Goal: Information Seeking & Learning: Learn about a topic

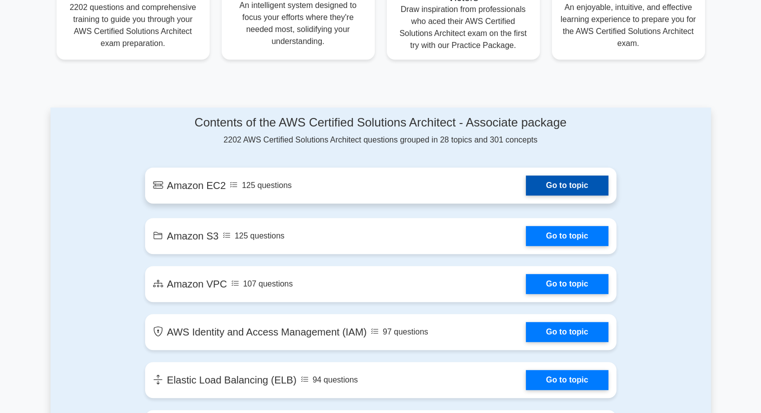
scroll to position [350, 0]
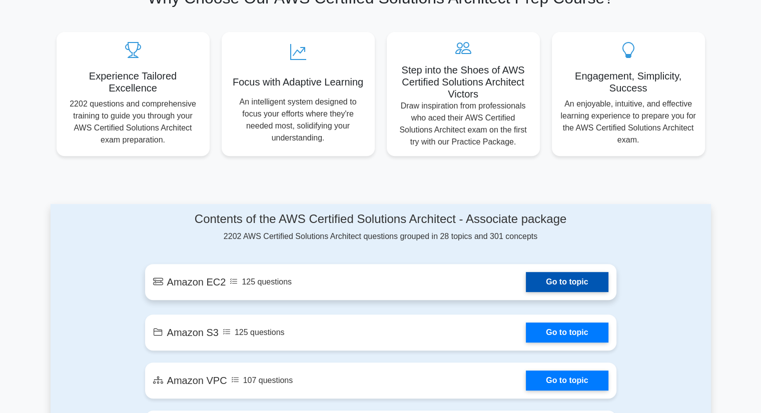
click at [573, 287] on link "Go to topic" at bounding box center [567, 282] width 82 height 20
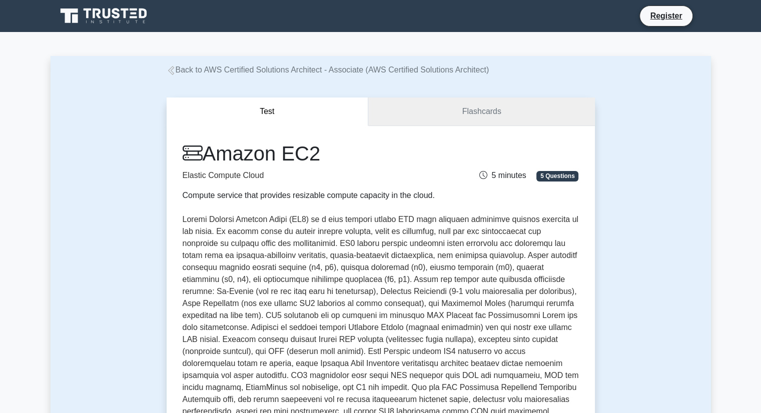
click at [472, 115] on link "Flashcards" at bounding box center [481, 112] width 226 height 29
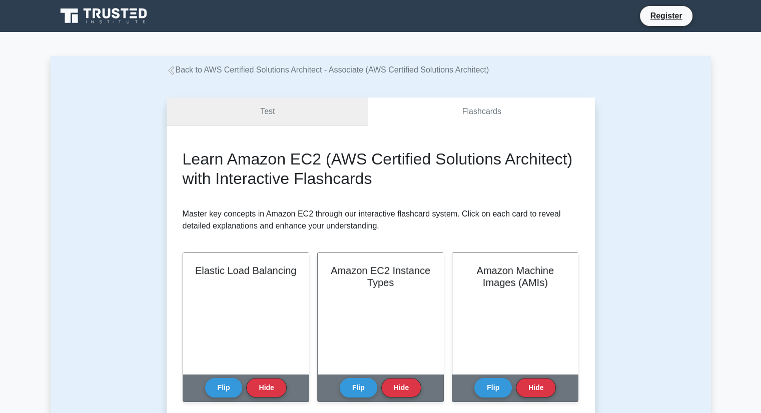
click at [262, 112] on link "Test" at bounding box center [268, 112] width 202 height 29
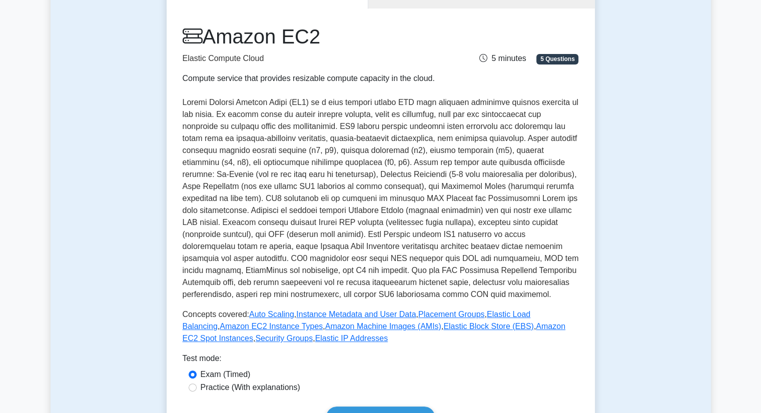
scroll to position [100, 0]
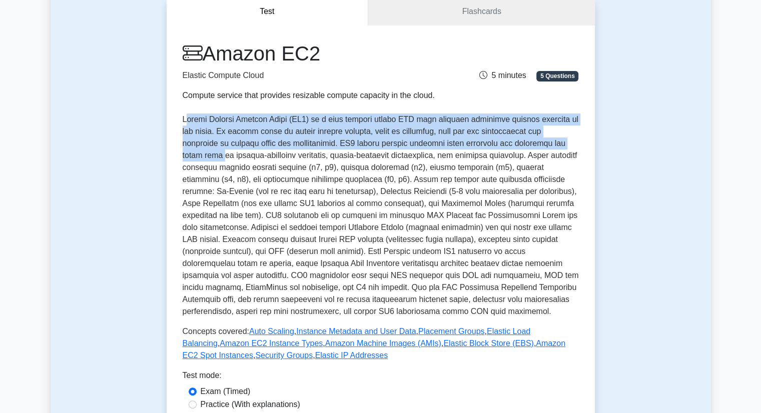
drag, startPoint x: 186, startPoint y: 119, endPoint x: 555, endPoint y: 139, distance: 369.5
click at [555, 139] on p at bounding box center [381, 216] width 396 height 204
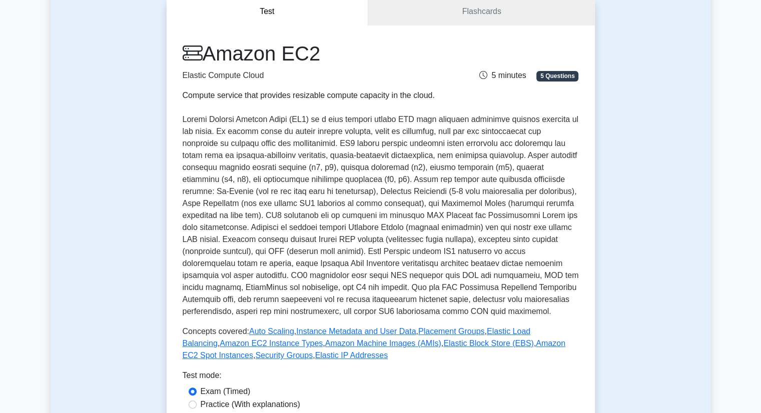
click at [359, 151] on p at bounding box center [381, 216] width 396 height 204
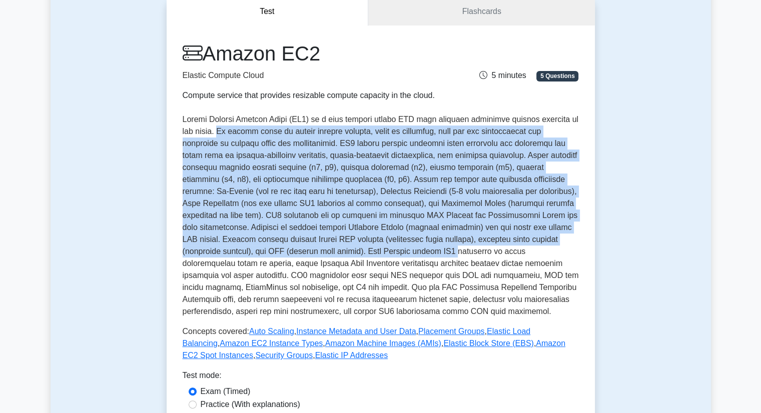
drag, startPoint x: 256, startPoint y: 134, endPoint x: 364, endPoint y: 253, distance: 161.2
click at [369, 255] on p at bounding box center [381, 216] width 396 height 204
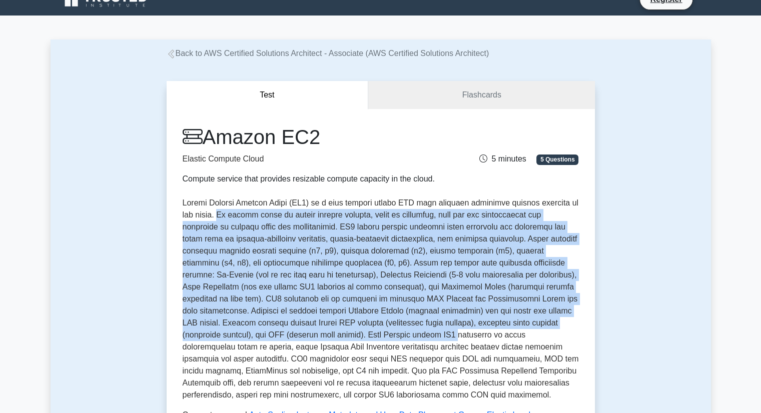
scroll to position [0, 0]
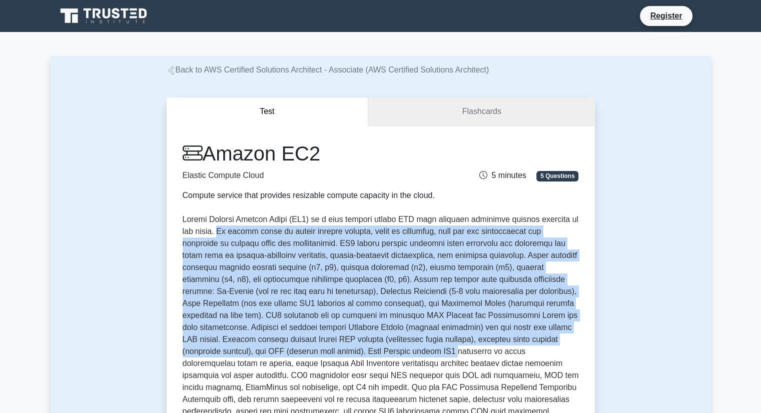
click at [436, 121] on link "Flashcards" at bounding box center [481, 112] width 226 height 29
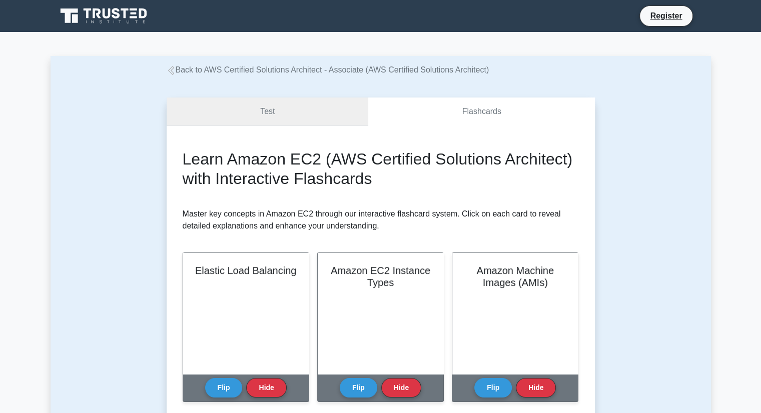
click at [303, 123] on link "Test" at bounding box center [268, 112] width 202 height 29
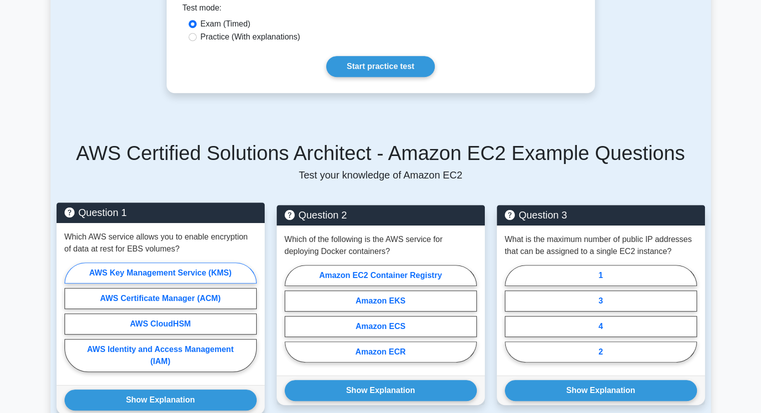
scroll to position [501, 0]
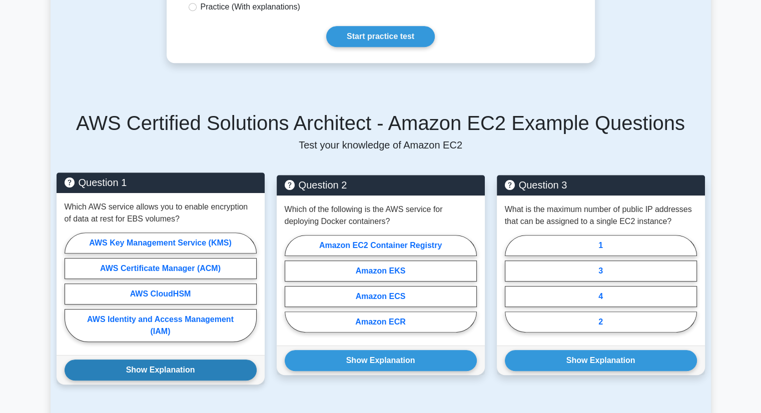
click at [185, 371] on button "Show Explanation" at bounding box center [161, 370] width 192 height 21
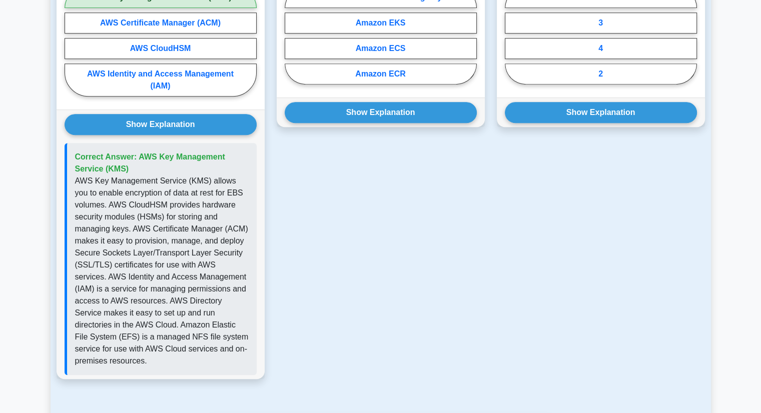
scroll to position [651, 0]
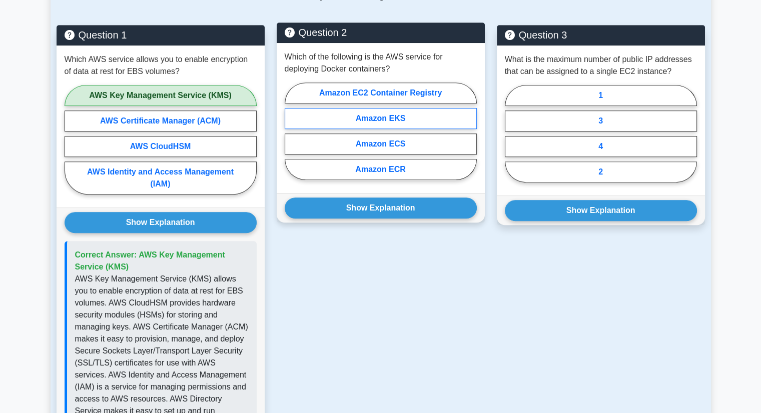
click at [405, 117] on label "Amazon EKS" at bounding box center [381, 118] width 192 height 21
click at [291, 131] on input "Amazon EKS" at bounding box center [288, 134] width 7 height 7
radio input "true"
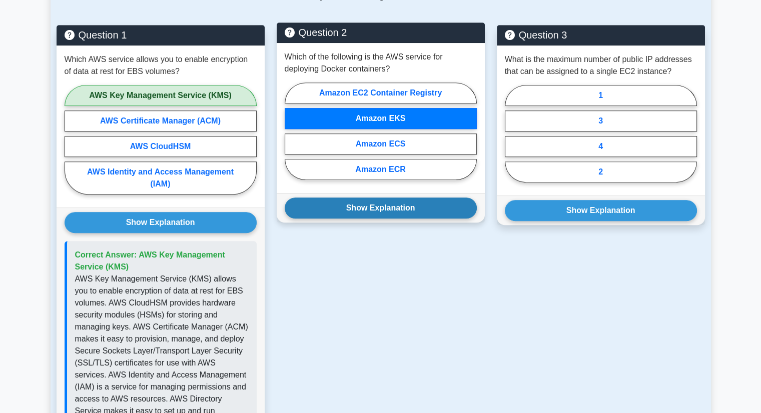
click at [381, 205] on button "Show Explanation" at bounding box center [381, 208] width 192 height 21
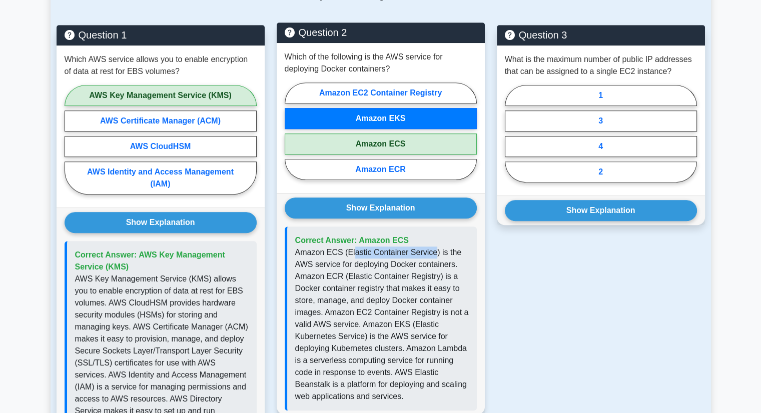
drag, startPoint x: 351, startPoint y: 250, endPoint x: 428, endPoint y: 255, distance: 76.8
click at [428, 255] on p "Amazon ECS (Elastic Container Service) is the AWS service for deploying Docker …" at bounding box center [382, 325] width 174 height 156
drag, startPoint x: 354, startPoint y: 275, endPoint x: 426, endPoint y: 274, distance: 71.6
click at [425, 274] on p "Amazon ECS (Elastic Container Service) is the AWS service for deploying Docker …" at bounding box center [382, 325] width 174 height 156
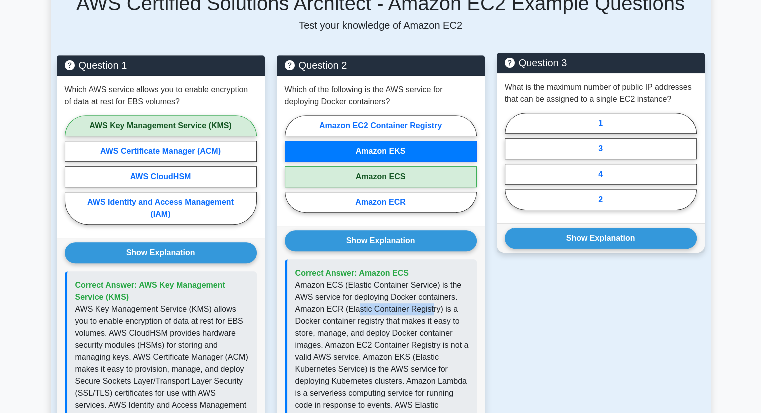
scroll to position [501, 0]
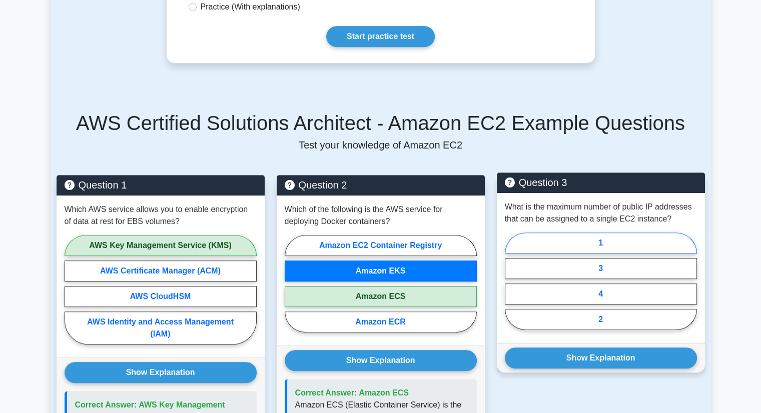
click at [607, 244] on label "1" at bounding box center [601, 243] width 192 height 21
click at [512, 281] on input "1" at bounding box center [508, 284] width 7 height 7
radio input "true"
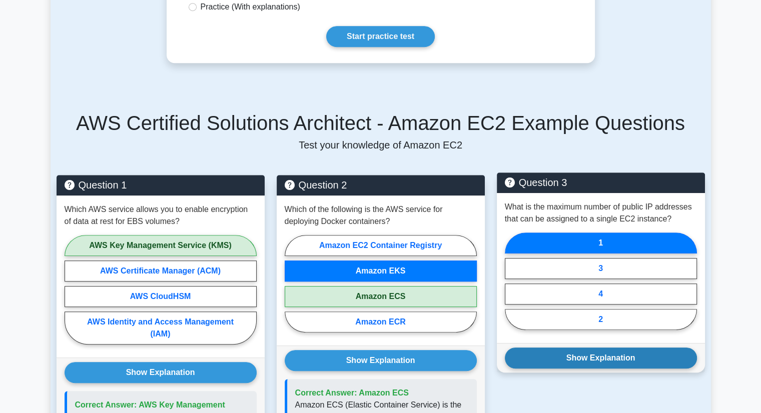
click at [618, 355] on button "Show Explanation" at bounding box center [601, 358] width 192 height 21
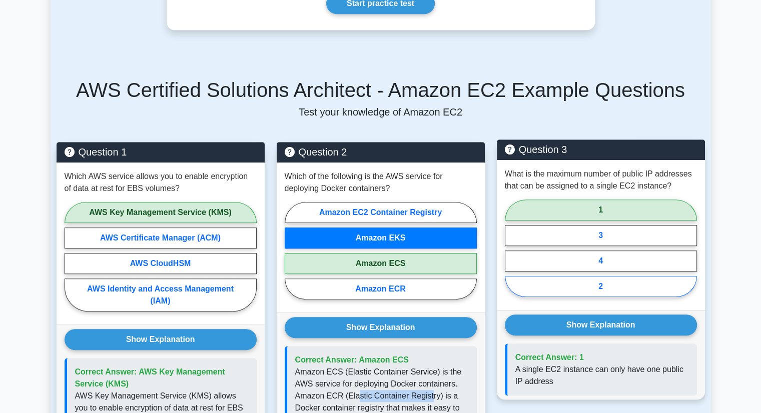
scroll to position [551, 0]
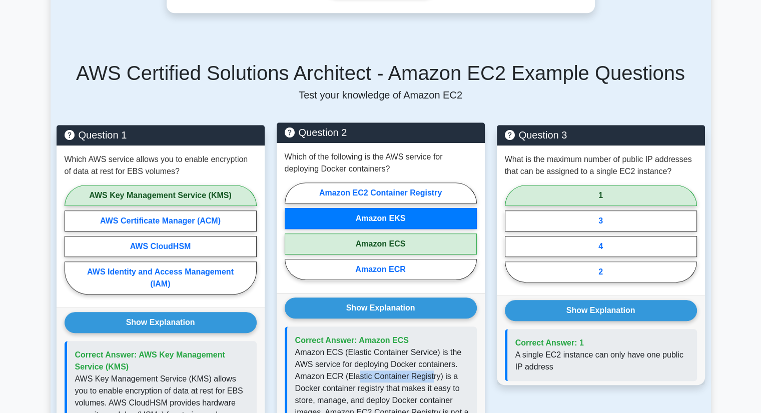
click at [390, 219] on label "Amazon EKS" at bounding box center [381, 218] width 192 height 21
click at [291, 231] on input "Amazon EKS" at bounding box center [288, 234] width 7 height 7
click at [387, 239] on label "Amazon ECS" at bounding box center [381, 244] width 192 height 21
click at [291, 238] on input "Amazon ECS" at bounding box center [288, 234] width 7 height 7
radio input "true"
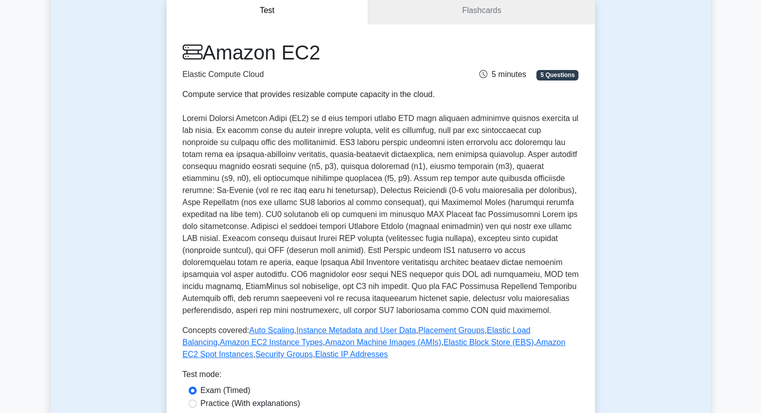
scroll to position [50, 0]
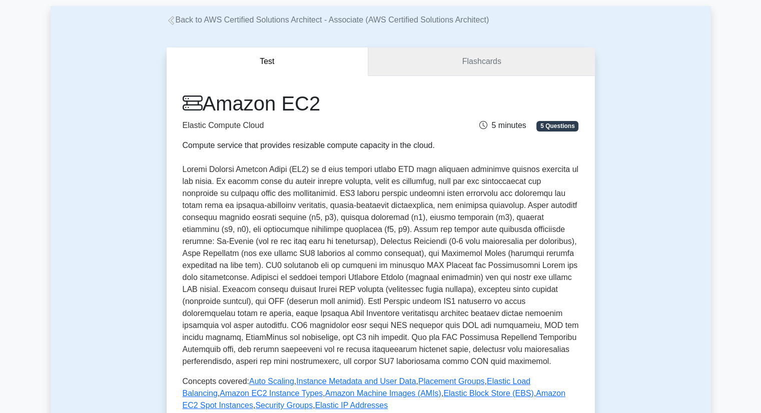
click at [410, 65] on link "Flashcards" at bounding box center [481, 62] width 226 height 29
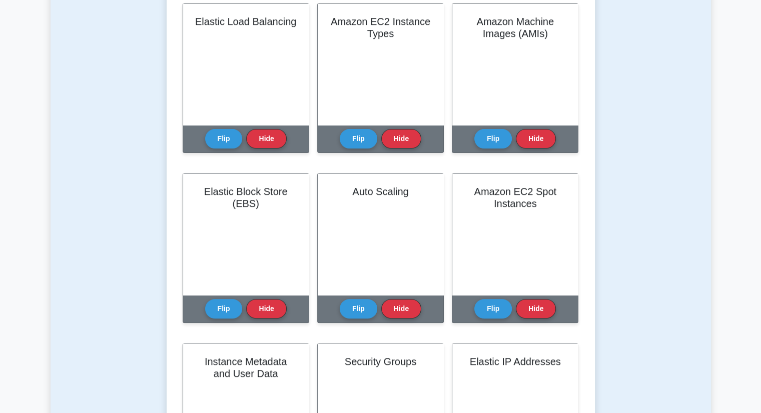
scroll to position [250, 0]
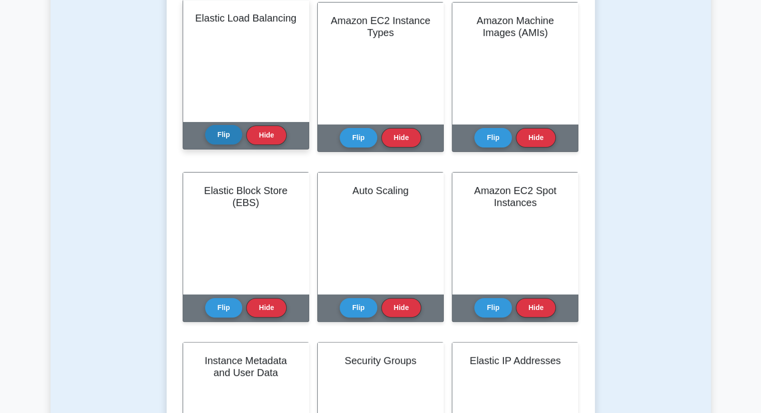
click at [222, 135] on button "Flip" at bounding box center [224, 135] width 38 height 20
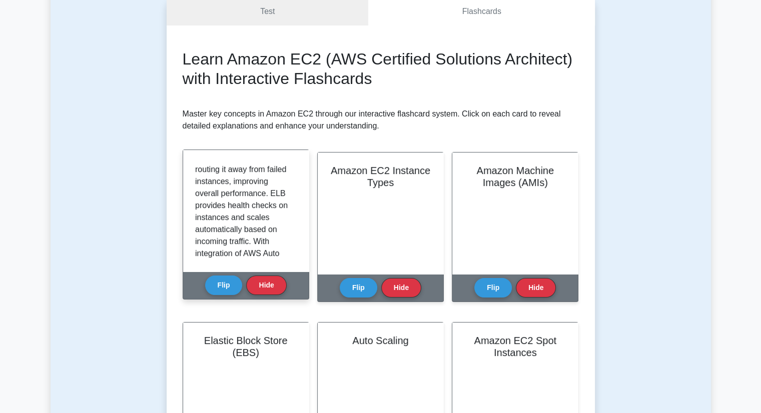
scroll to position [198, 0]
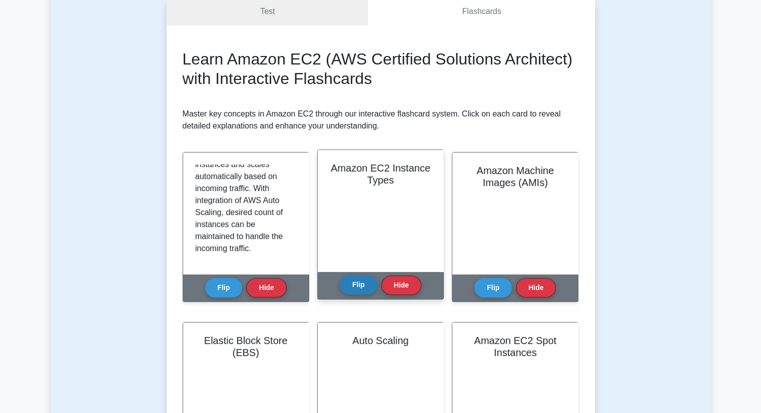
click at [356, 286] on button "Flip" at bounding box center [359, 285] width 38 height 20
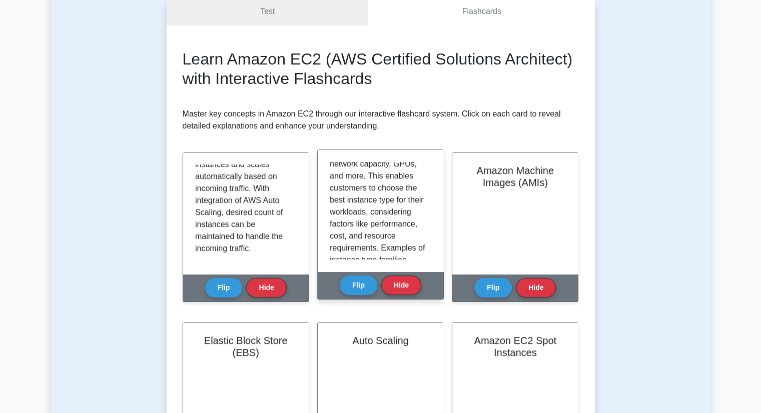
scroll to position [138, 0]
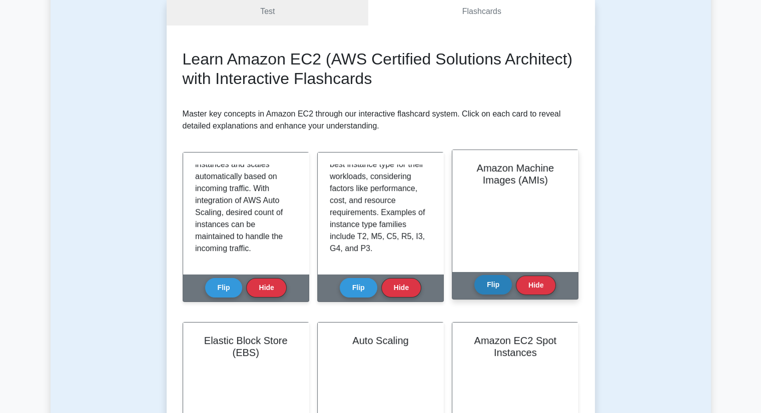
click at [504, 283] on button "Flip" at bounding box center [494, 285] width 38 height 20
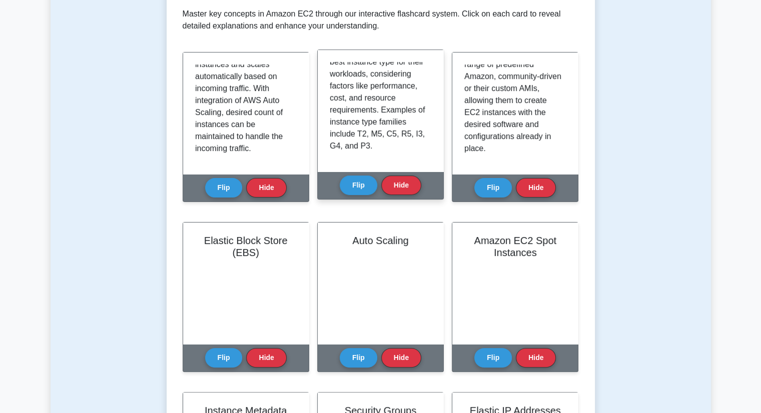
scroll to position [250, 0]
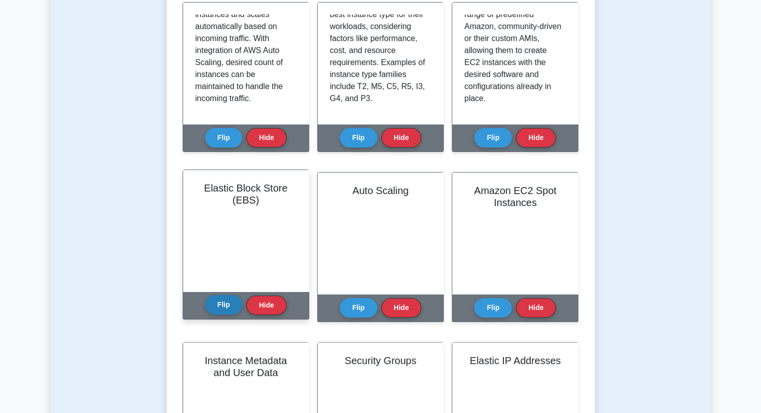
click at [224, 302] on button "Flip" at bounding box center [224, 305] width 38 height 20
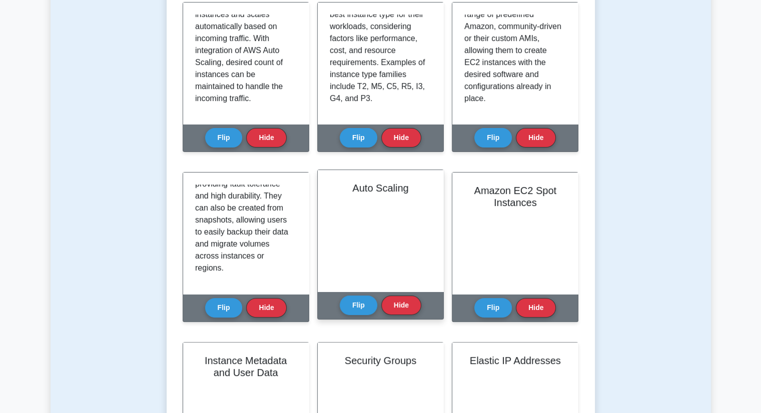
scroll to position [174, 0]
click at [361, 307] on button "Flip" at bounding box center [359, 305] width 38 height 20
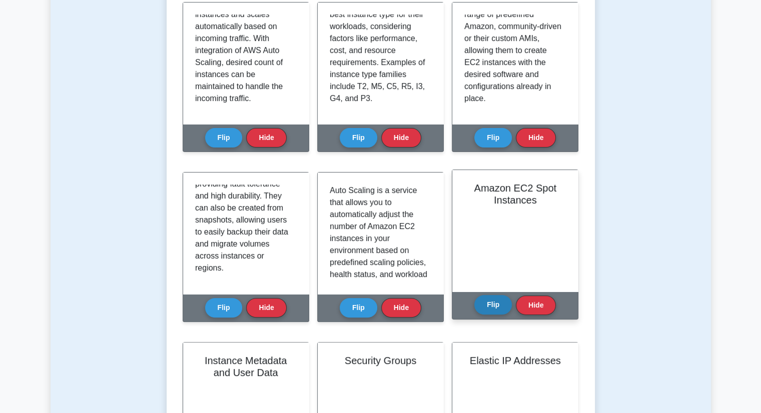
click at [495, 303] on button "Flip" at bounding box center [494, 305] width 38 height 20
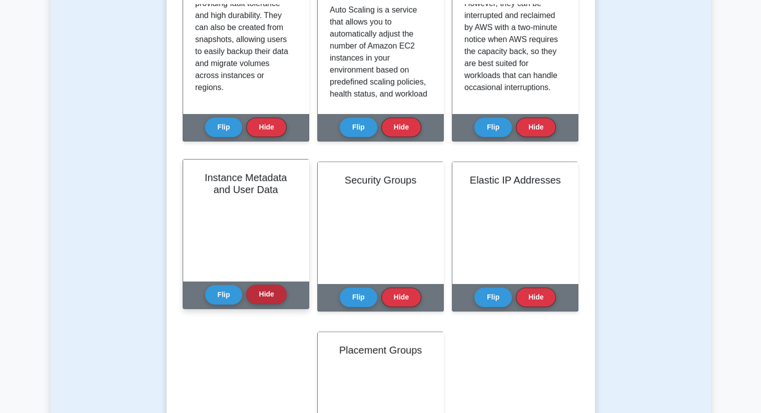
scroll to position [501, 0]
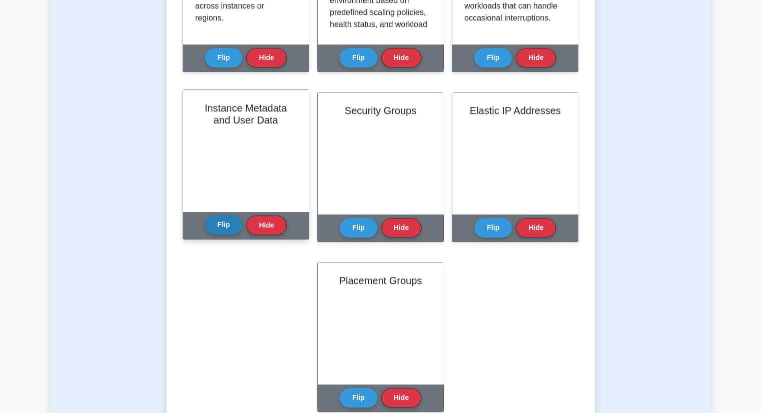
click at [224, 228] on button "Flip" at bounding box center [224, 225] width 38 height 20
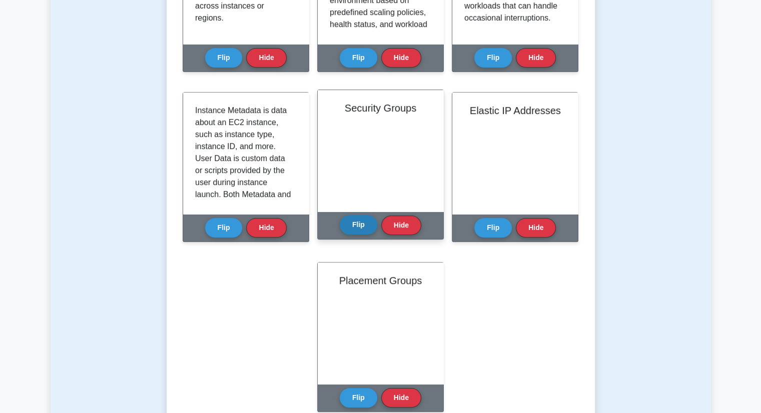
click at [356, 217] on button "Flip" at bounding box center [359, 225] width 38 height 20
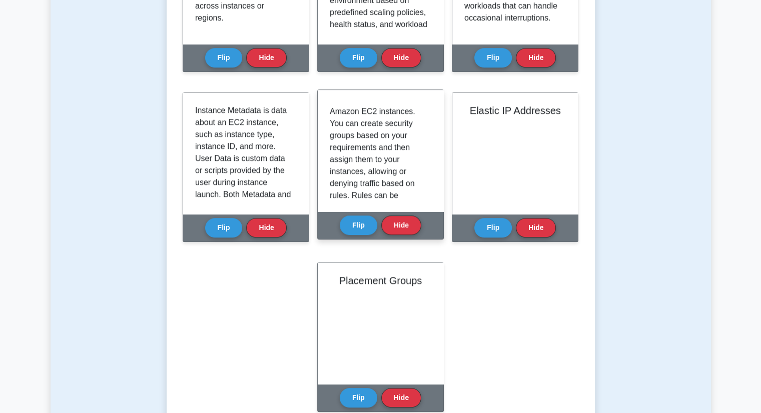
scroll to position [50, 0]
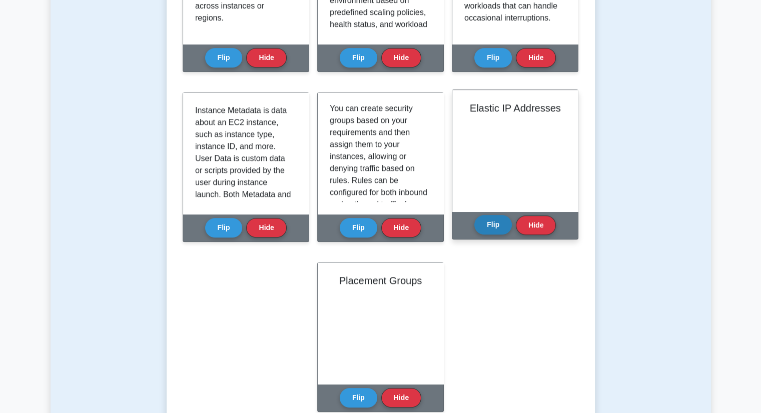
click at [495, 223] on button "Flip" at bounding box center [494, 225] width 38 height 20
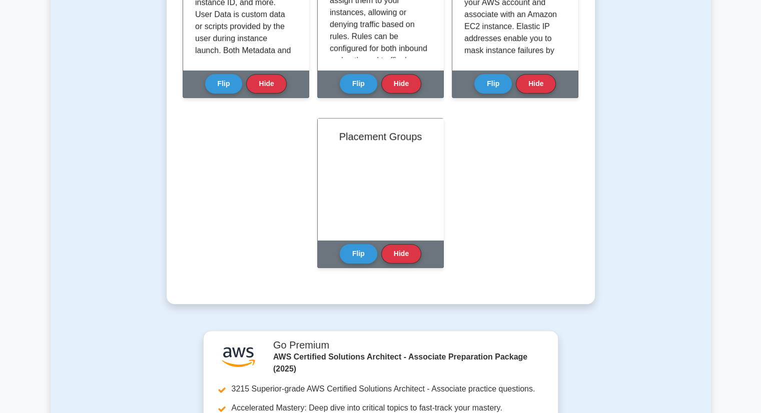
scroll to position [701, 0]
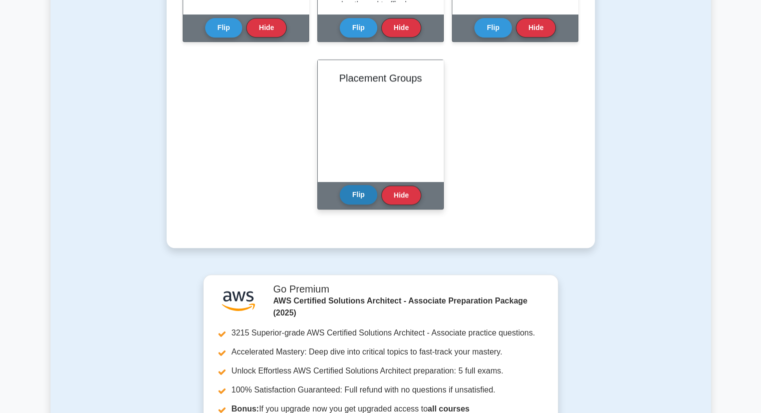
click at [354, 197] on button "Flip" at bounding box center [359, 195] width 38 height 20
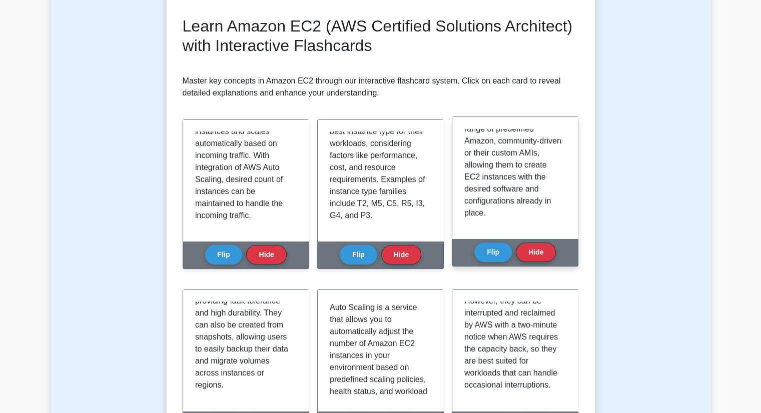
scroll to position [0, 0]
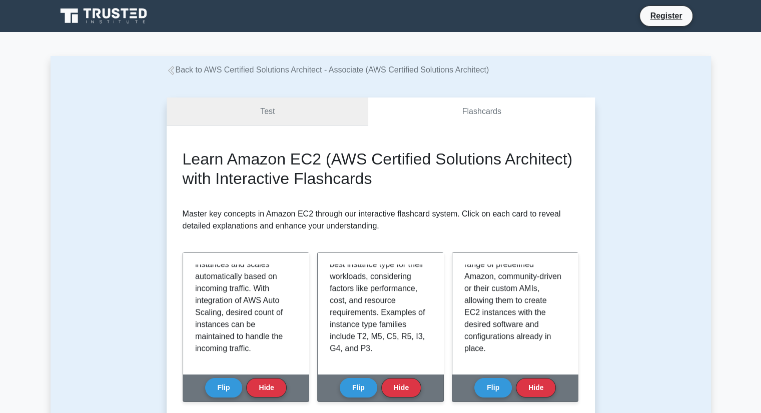
click at [297, 112] on link "Test" at bounding box center [268, 112] width 202 height 29
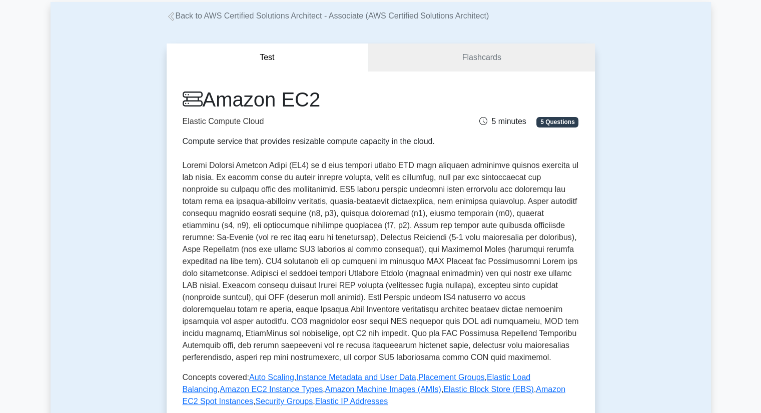
scroll to position [50, 0]
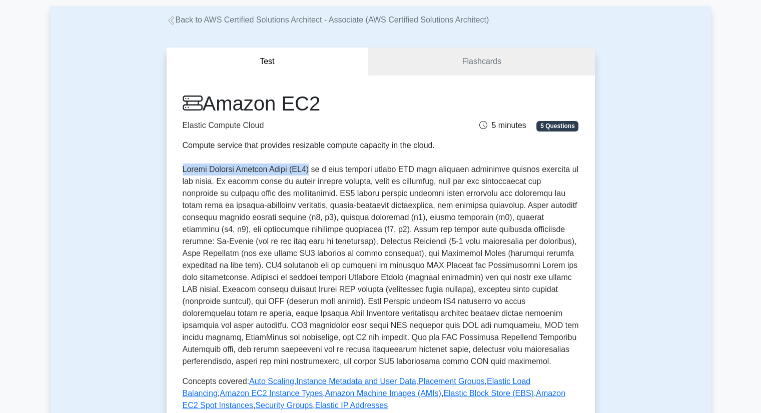
drag, startPoint x: 181, startPoint y: 171, endPoint x: 313, endPoint y: 168, distance: 132.2
click at [313, 168] on div "Amazon EC2 Elastic Compute Cloud Compute service that provides resizable comput…" at bounding box center [381, 293] width 428 height 435
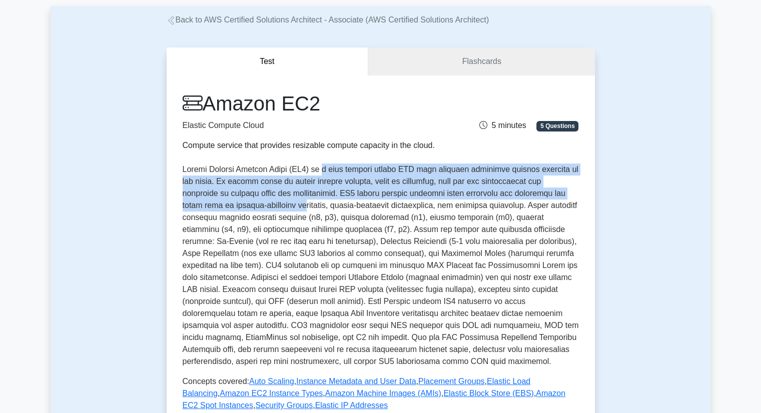
drag, startPoint x: 324, startPoint y: 171, endPoint x: 259, endPoint y: 203, distance: 72.3
click at [259, 203] on p at bounding box center [381, 266] width 396 height 204
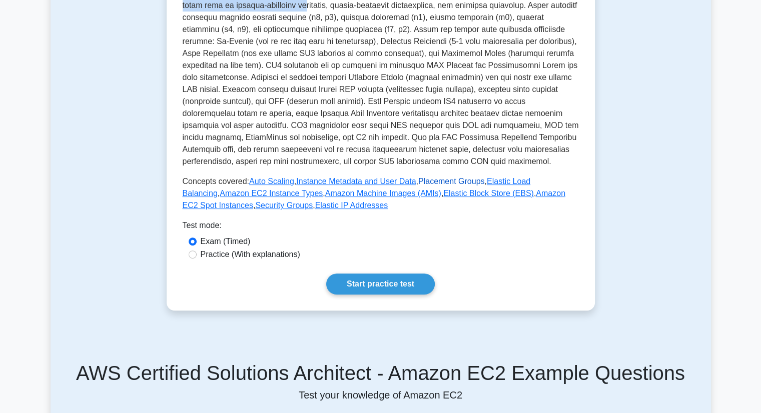
scroll to position [0, 0]
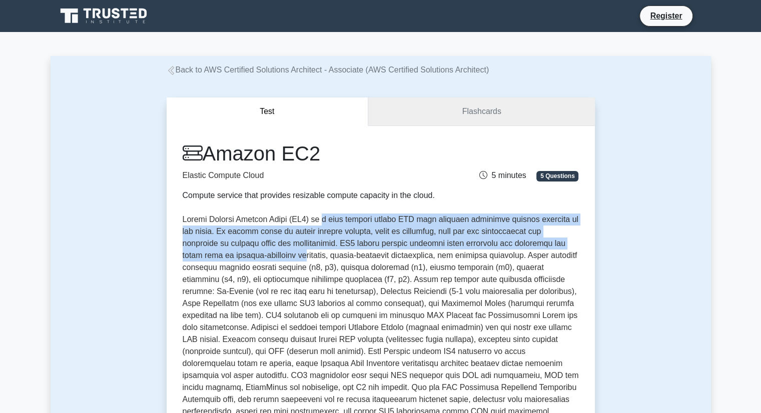
click at [459, 103] on link "Flashcards" at bounding box center [481, 112] width 226 height 29
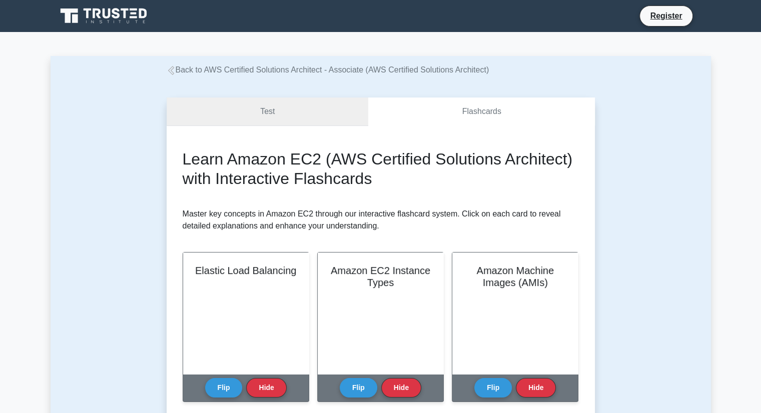
click at [267, 110] on link "Test" at bounding box center [268, 112] width 202 height 29
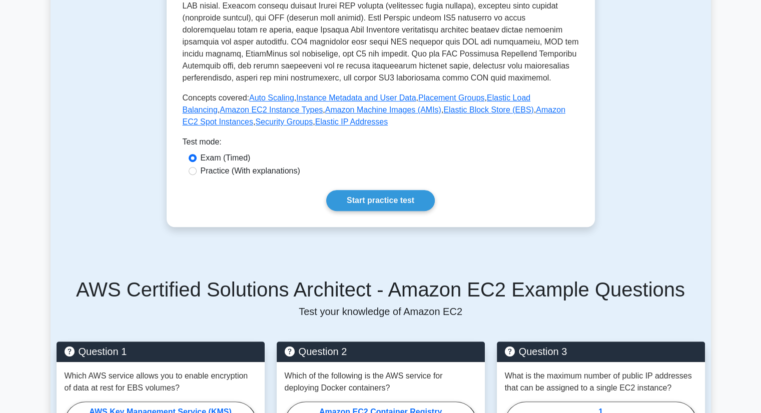
scroll to position [350, 0]
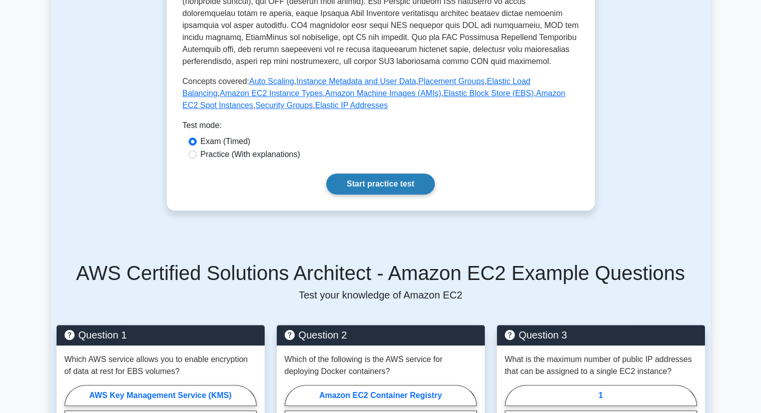
click at [405, 180] on link "Start practice test" at bounding box center [380, 184] width 109 height 21
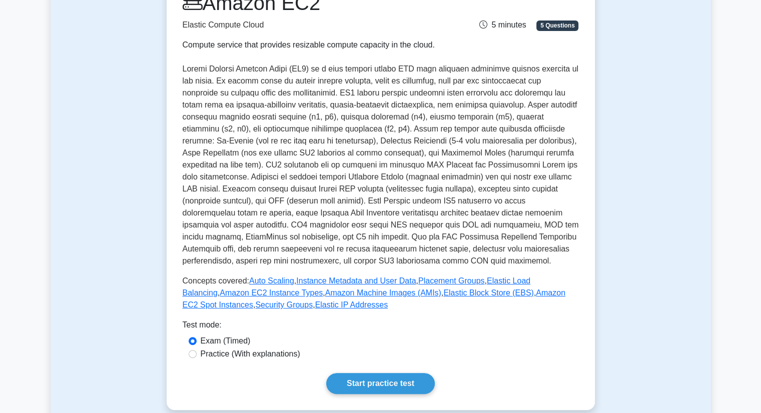
scroll to position [150, 0]
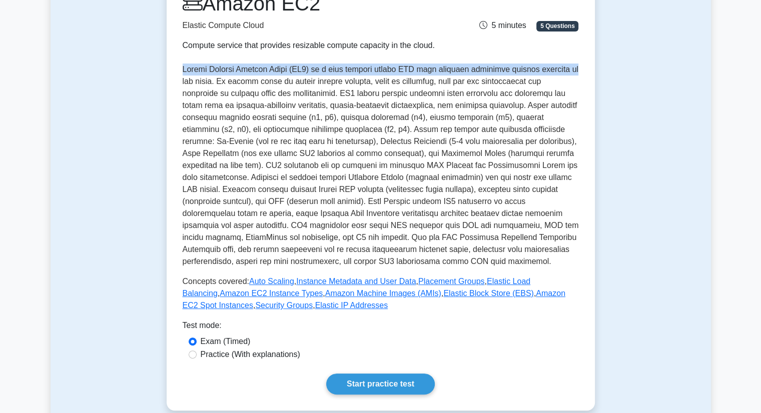
drag, startPoint x: 184, startPoint y: 67, endPoint x: 572, endPoint y: 73, distance: 388.5
click at [572, 73] on p at bounding box center [381, 166] width 396 height 204
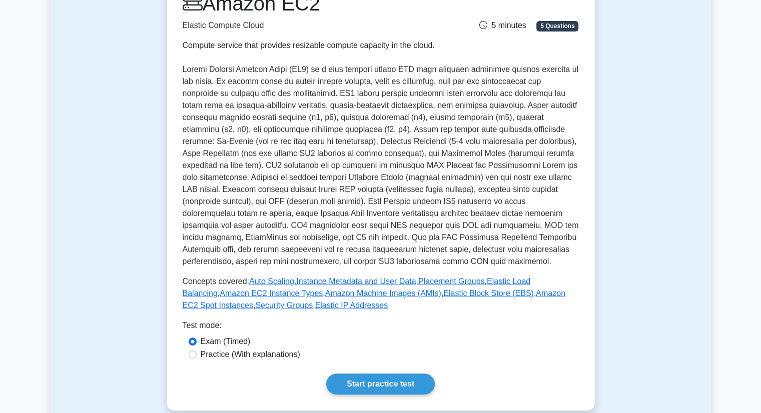
click at [178, 82] on div "Amazon EC2 Elastic Compute Cloud Compute service that provides resizable comput…" at bounding box center [381, 192] width 428 height 435
drag, startPoint x: 188, startPoint y: 85, endPoint x: 219, endPoint y: 87, distance: 30.6
click at [219, 87] on div "Amazon EC2 Elastic Compute Cloud Compute service that provides resizable comput…" at bounding box center [381, 192] width 428 height 435
click at [222, 83] on p at bounding box center [381, 166] width 396 height 204
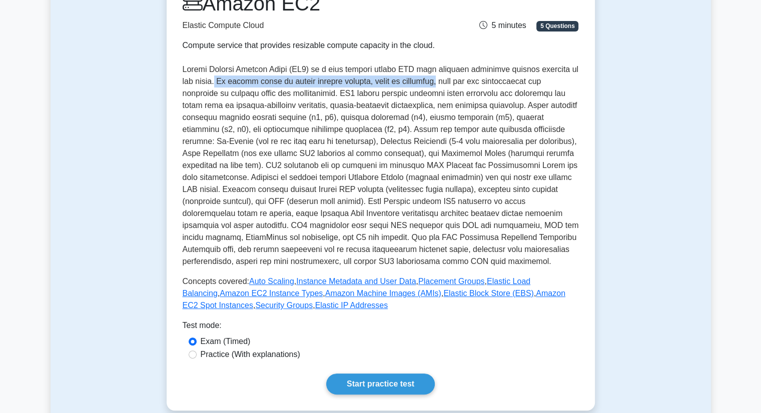
drag, startPoint x: 217, startPoint y: 81, endPoint x: 428, endPoint y: 85, distance: 211.8
click at [428, 85] on p at bounding box center [381, 166] width 396 height 204
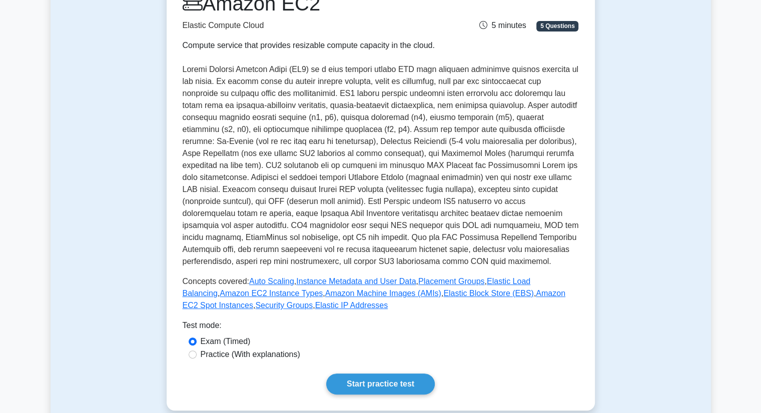
click at [452, 81] on p at bounding box center [381, 166] width 396 height 204
drag, startPoint x: 432, startPoint y: 81, endPoint x: 572, endPoint y: 80, distance: 139.7
click at [572, 80] on p at bounding box center [381, 166] width 396 height 204
drag, startPoint x: 181, startPoint y: 93, endPoint x: 298, endPoint y: 93, distance: 117.6
click at [298, 93] on div "Amazon EC2 Elastic Compute Cloud Compute service that provides resizable comput…" at bounding box center [381, 192] width 428 height 435
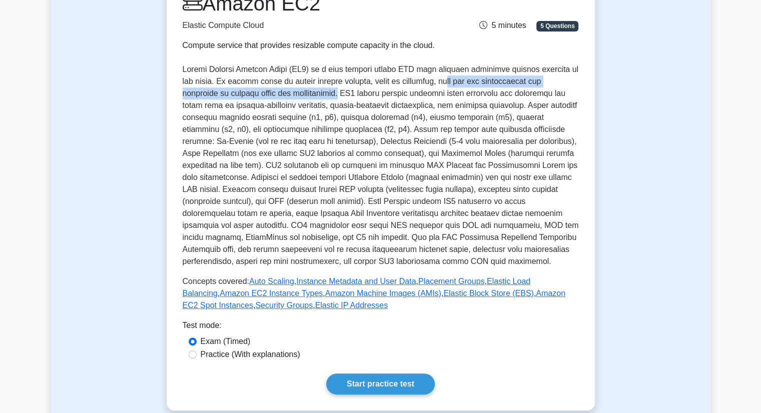
drag, startPoint x: 437, startPoint y: 84, endPoint x: 299, endPoint y: 95, distance: 138.1
click at [299, 95] on p at bounding box center [381, 166] width 396 height 204
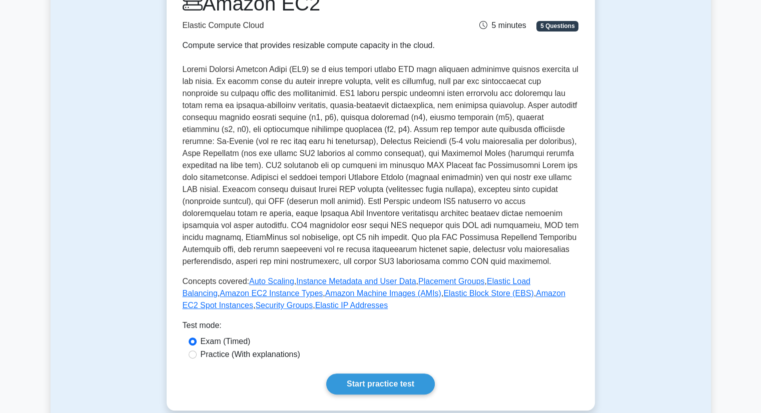
click at [432, 78] on p at bounding box center [381, 166] width 396 height 204
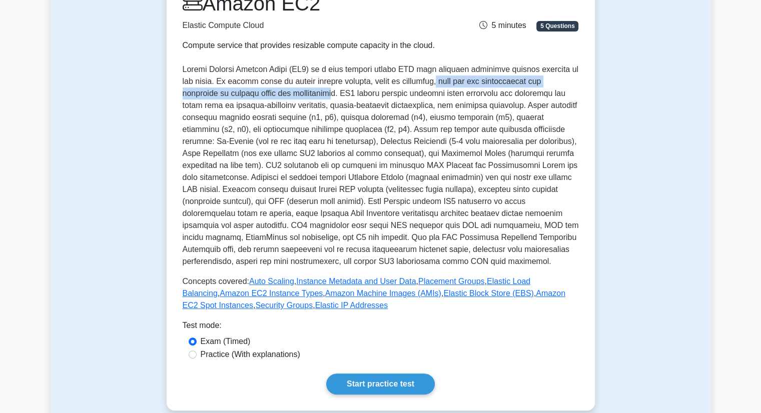
drag, startPoint x: 429, startPoint y: 82, endPoint x: 296, endPoint y: 97, distance: 134.0
click at [296, 97] on p at bounding box center [381, 166] width 396 height 204
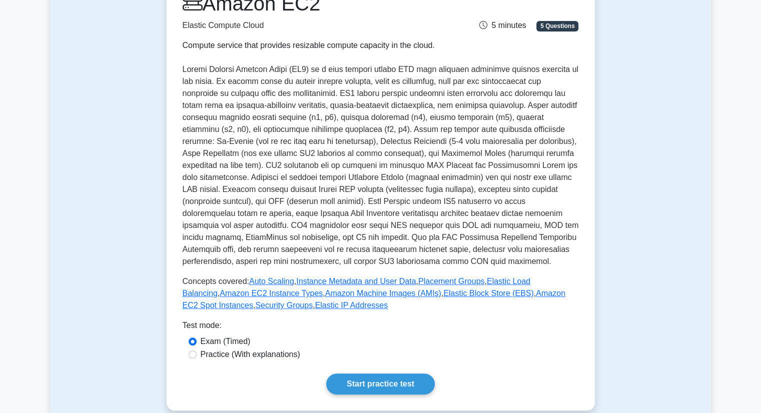
click at [425, 82] on p at bounding box center [381, 166] width 396 height 204
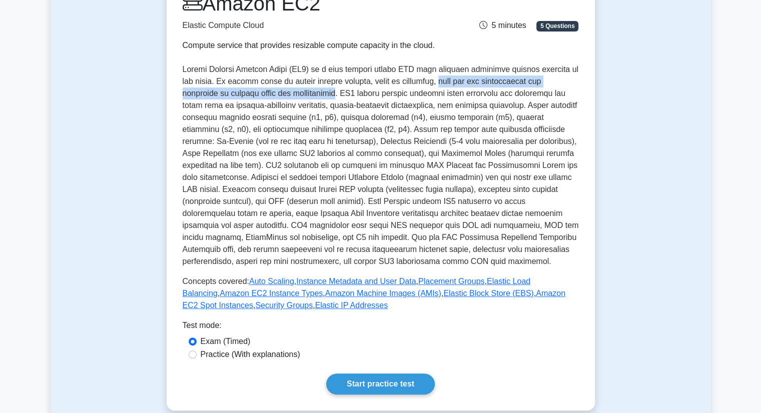
drag, startPoint x: 430, startPoint y: 81, endPoint x: 297, endPoint y: 95, distance: 134.4
click at [297, 95] on p at bounding box center [381, 166] width 396 height 204
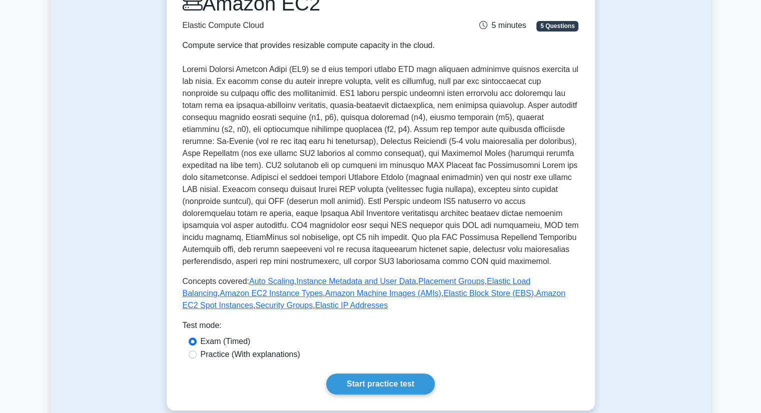
click at [303, 88] on p at bounding box center [381, 166] width 396 height 204
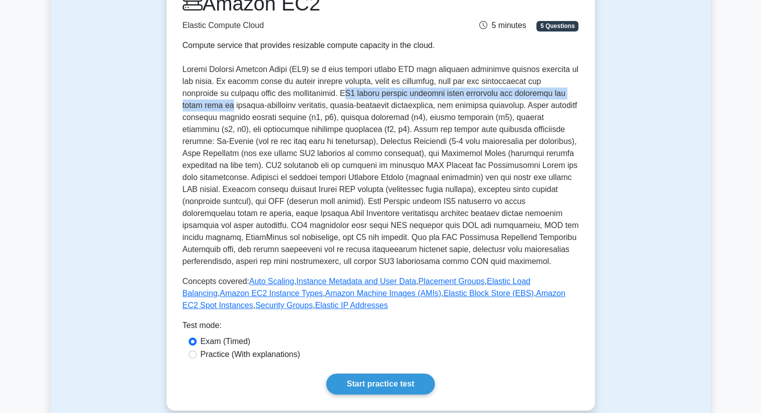
drag, startPoint x: 305, startPoint y: 92, endPoint x: 566, endPoint y: 94, distance: 260.8
click at [566, 94] on p at bounding box center [381, 166] width 396 height 204
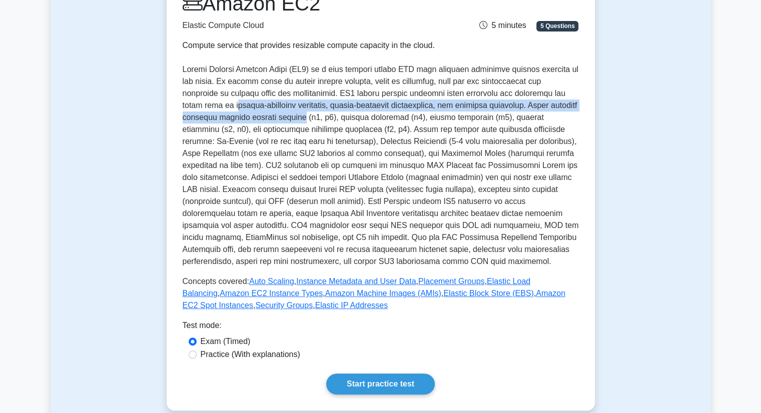
drag, startPoint x: 224, startPoint y: 106, endPoint x: 266, endPoint y: 120, distance: 44.2
click at [266, 120] on p at bounding box center [381, 166] width 396 height 204
click at [268, 118] on p at bounding box center [381, 166] width 396 height 204
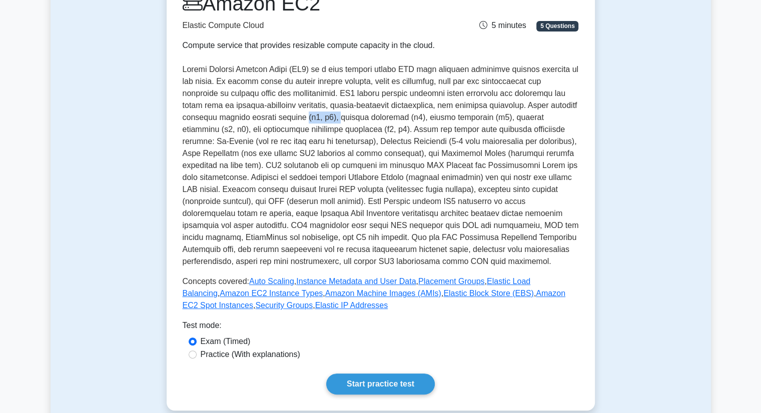
drag, startPoint x: 273, startPoint y: 117, endPoint x: 302, endPoint y: 118, distance: 29.1
click at [302, 118] on p at bounding box center [381, 166] width 396 height 204
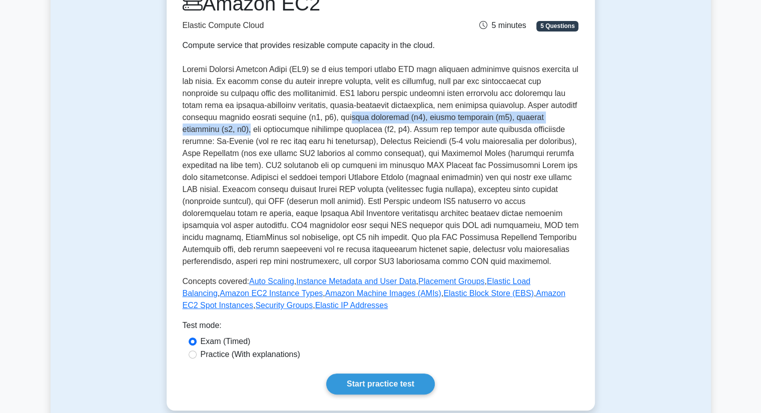
drag, startPoint x: 318, startPoint y: 117, endPoint x: 589, endPoint y: 121, distance: 270.8
click at [589, 121] on div "Amazon EC2 Elastic Compute Cloud Compute service that provides resizable comput…" at bounding box center [381, 192] width 428 height 435
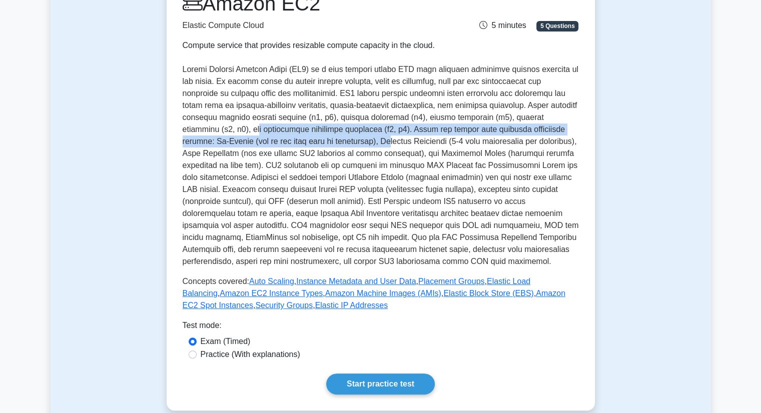
drag, startPoint x: 192, startPoint y: 133, endPoint x: 337, endPoint y: 139, distance: 144.8
click at [336, 139] on p at bounding box center [381, 166] width 396 height 204
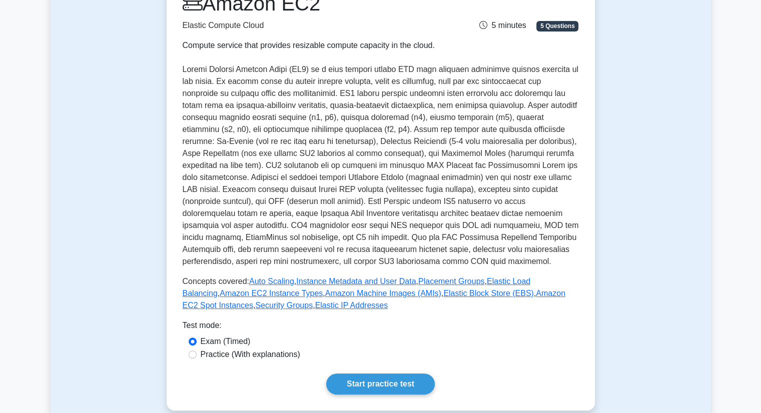
click at [341, 138] on p at bounding box center [381, 166] width 396 height 204
drag, startPoint x: 326, startPoint y: 140, endPoint x: 483, endPoint y: 140, distance: 156.2
click at [483, 140] on p at bounding box center [381, 166] width 396 height 204
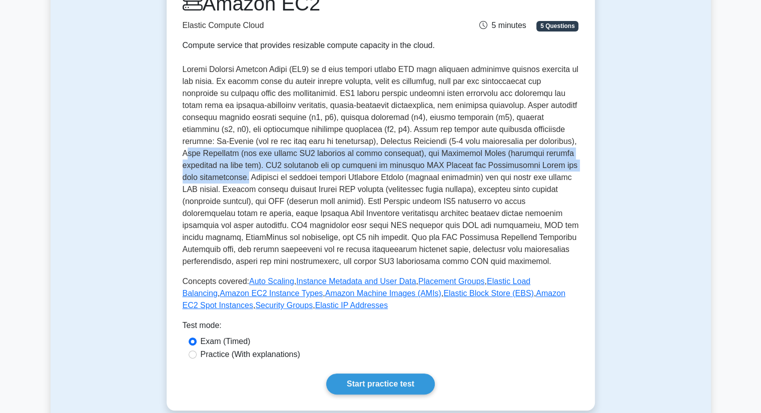
drag, startPoint x: 533, startPoint y: 142, endPoint x: 563, endPoint y: 164, distance: 37.2
click at [563, 164] on p at bounding box center [381, 166] width 396 height 204
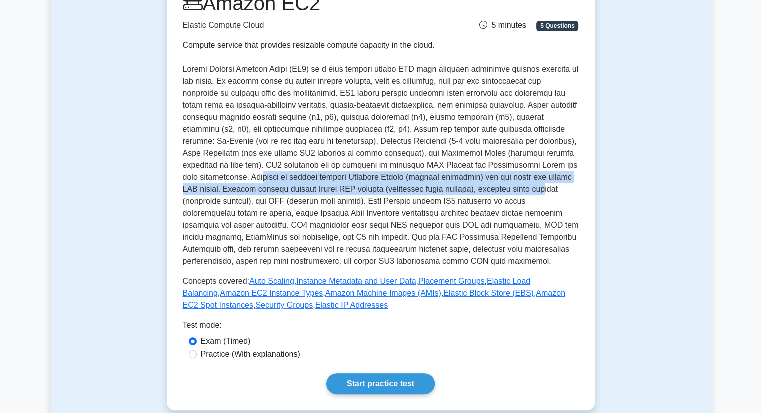
drag, startPoint x: 202, startPoint y: 175, endPoint x: 503, endPoint y: 172, distance: 300.4
click at [493, 179] on p at bounding box center [381, 166] width 396 height 204
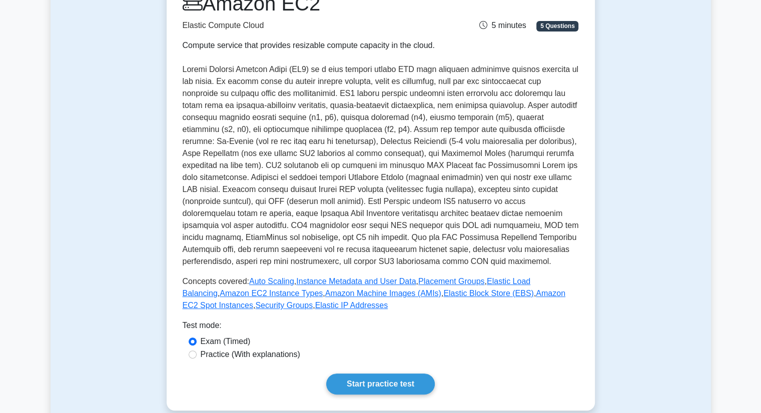
click at [530, 179] on p at bounding box center [381, 166] width 396 height 204
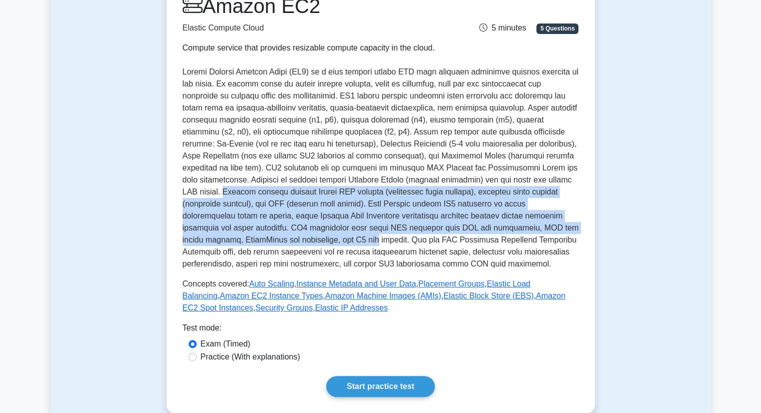
drag, startPoint x: 532, startPoint y: 176, endPoint x: 601, endPoint y: 226, distance: 84.9
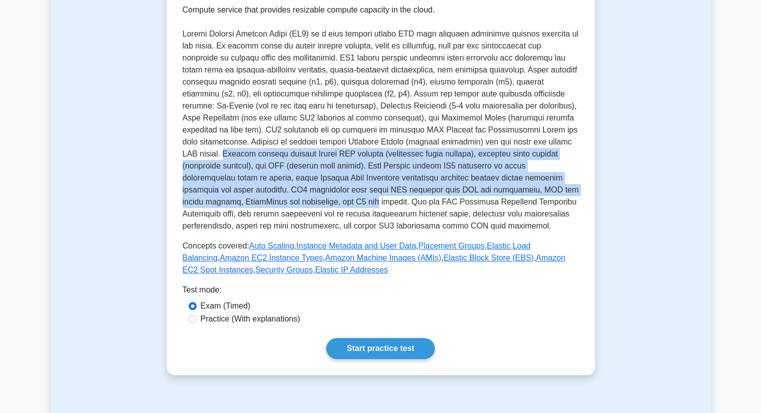
scroll to position [200, 0]
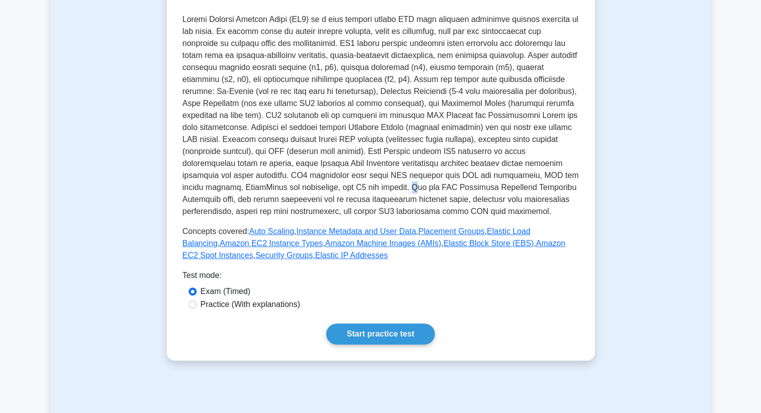
click at [216, 191] on p at bounding box center [381, 116] width 396 height 204
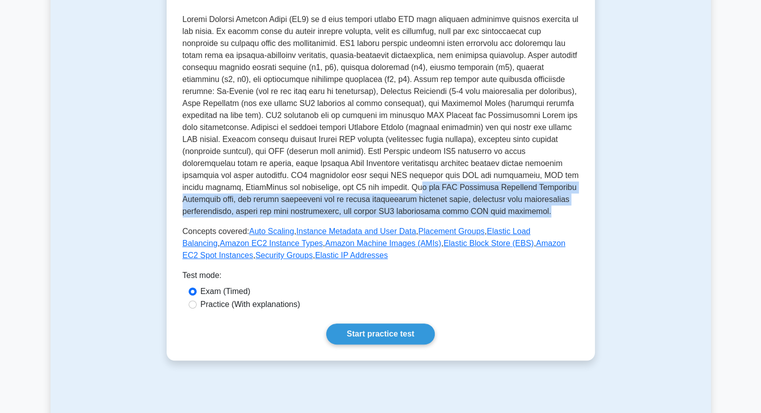
drag, startPoint x: 219, startPoint y: 187, endPoint x: 340, endPoint y: 208, distance: 122.9
click at [340, 208] on p at bounding box center [381, 116] width 396 height 204
click at [364, 197] on p at bounding box center [381, 116] width 396 height 204
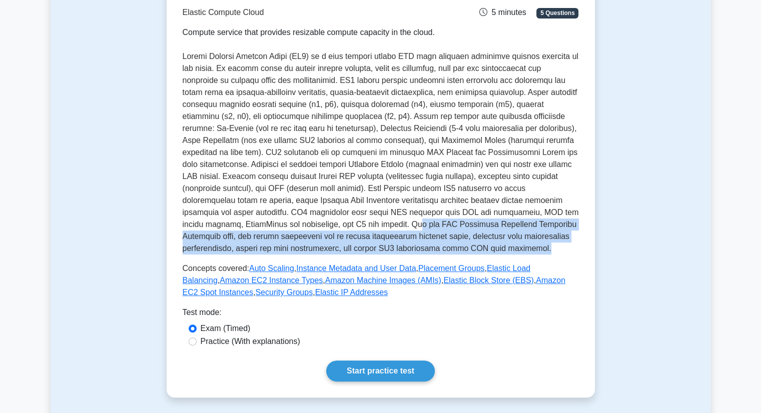
scroll to position [250, 0]
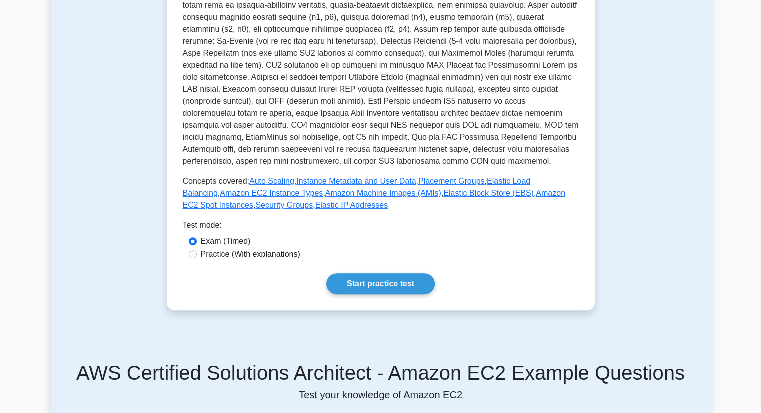
click at [377, 270] on div "Amazon EC2 Elastic Compute Cloud Compute service that provides resizable comput…" at bounding box center [381, 92] width 396 height 403
click at [378, 281] on link "Start practice test" at bounding box center [380, 284] width 109 height 21
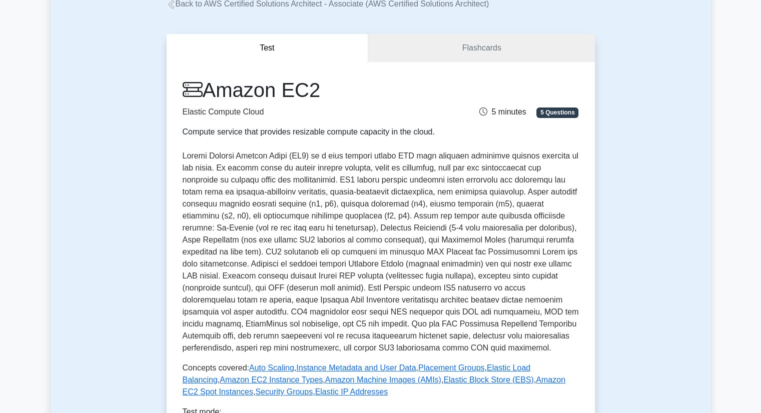
scroll to position [0, 0]
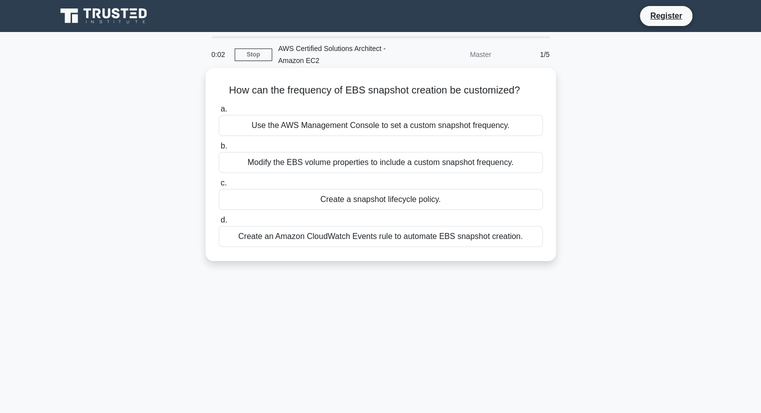
drag, startPoint x: 240, startPoint y: 95, endPoint x: 529, endPoint y: 92, distance: 288.8
click at [529, 92] on h5 "How can the frequency of EBS snapshot creation be customized? .spinner_0XTQ{tra…" at bounding box center [381, 90] width 326 height 13
click at [350, 131] on div "Use the AWS Management Console to set a custom snapshot frequency." at bounding box center [381, 125] width 324 height 21
click at [219, 113] on input "a. Use the AWS Management Console to set a custom snapshot frequency." at bounding box center [219, 109] width 0 height 7
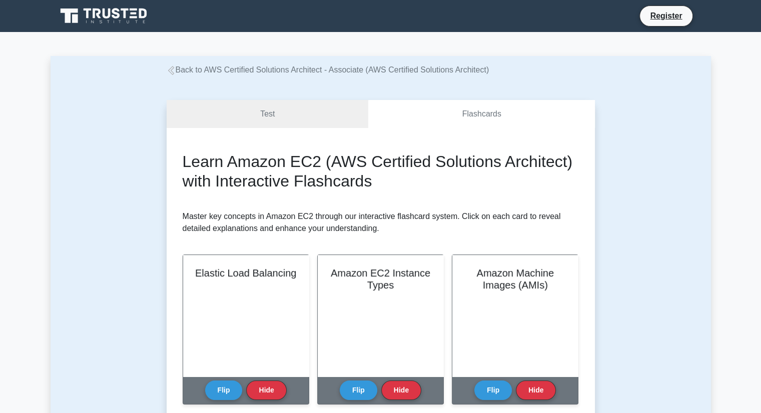
click at [172, 71] on icon at bounding box center [171, 70] width 9 height 9
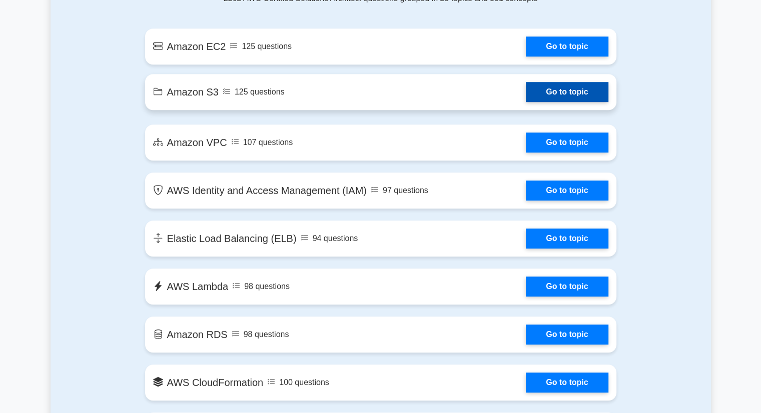
scroll to position [601, 0]
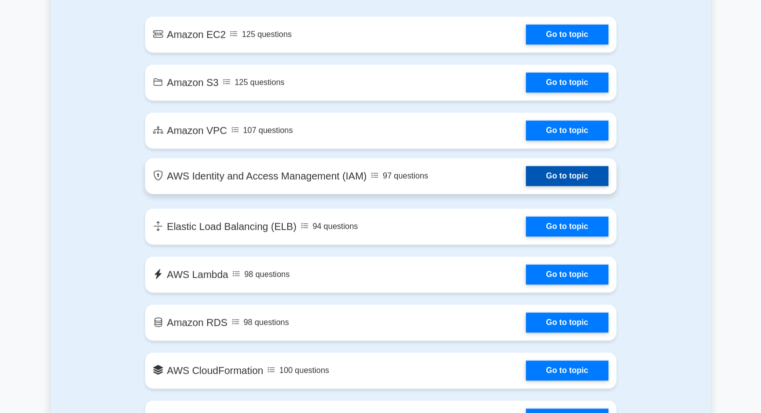
click at [575, 173] on link "Go to topic" at bounding box center [567, 176] width 82 height 20
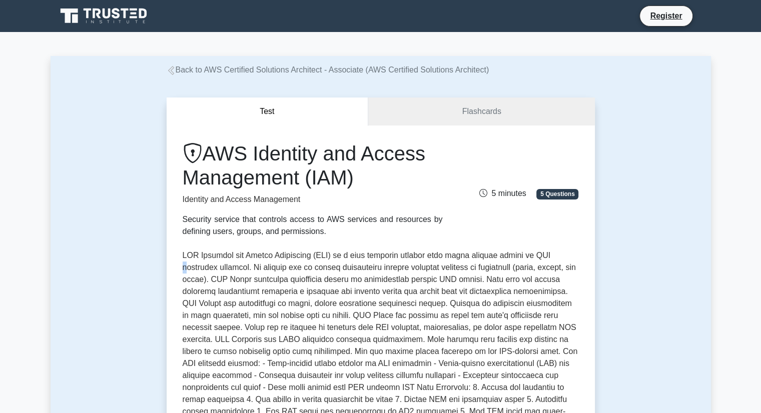
drag, startPoint x: 185, startPoint y: 263, endPoint x: 562, endPoint y: 251, distance: 376.6
click at [562, 251] on p at bounding box center [381, 358] width 396 height 216
click at [189, 269] on p at bounding box center [381, 358] width 396 height 216
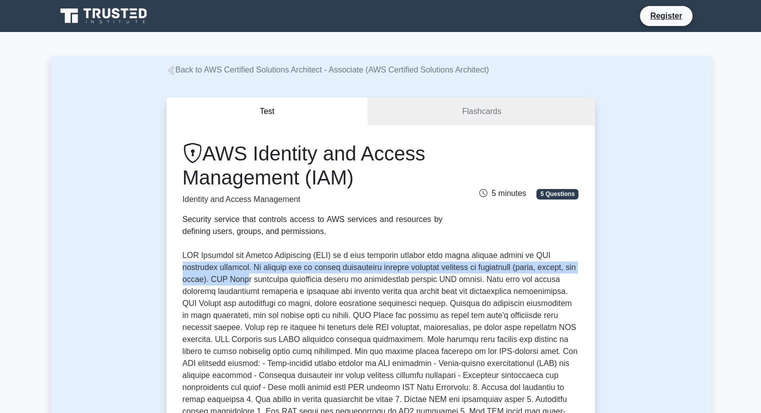
drag, startPoint x: 183, startPoint y: 269, endPoint x: 255, endPoint y: 277, distance: 72.0
click at [255, 277] on p at bounding box center [381, 358] width 396 height 216
click at [262, 268] on p at bounding box center [381, 358] width 396 height 216
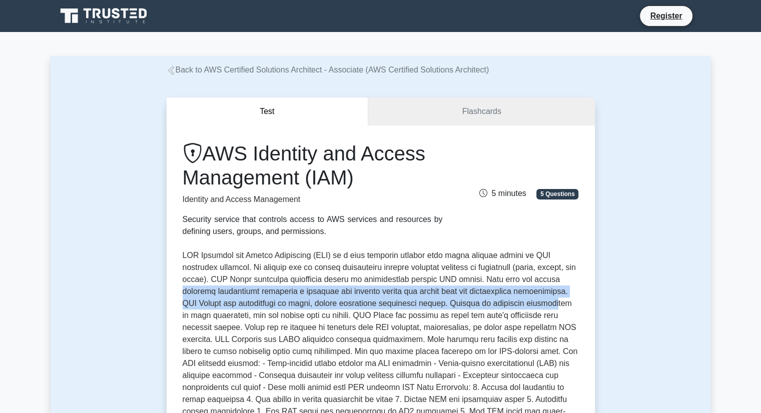
drag, startPoint x: 182, startPoint y: 293, endPoint x: 542, endPoint y: 304, distance: 360.6
click at [542, 304] on div "AWS Identity and Access Management (IAM) Identity and Access Management Securit…" at bounding box center [381, 368] width 428 height 484
click at [310, 302] on p at bounding box center [381, 358] width 396 height 216
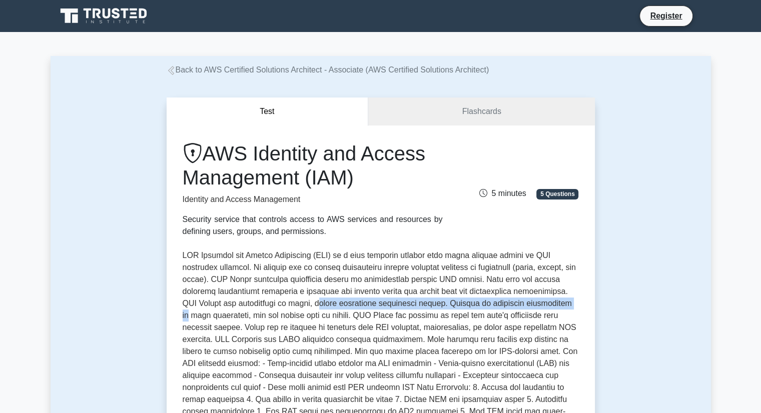
drag, startPoint x: 301, startPoint y: 304, endPoint x: 573, endPoint y: 310, distance: 271.4
click at [573, 310] on p at bounding box center [381, 358] width 396 height 216
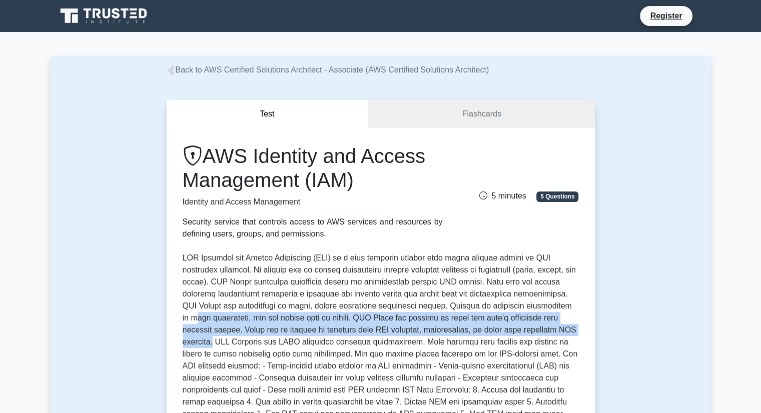
drag, startPoint x: 187, startPoint y: 319, endPoint x: 598, endPoint y: 333, distance: 411.7
click at [598, 333] on div "Test Flashcards AWS Identity and Access Management (IAM) Identity and Access Ma…" at bounding box center [381, 356] width 440 height 560
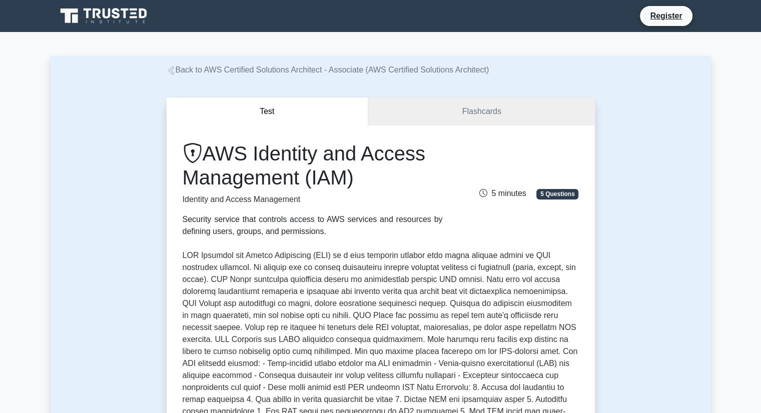
click at [426, 308] on p at bounding box center [381, 358] width 396 height 216
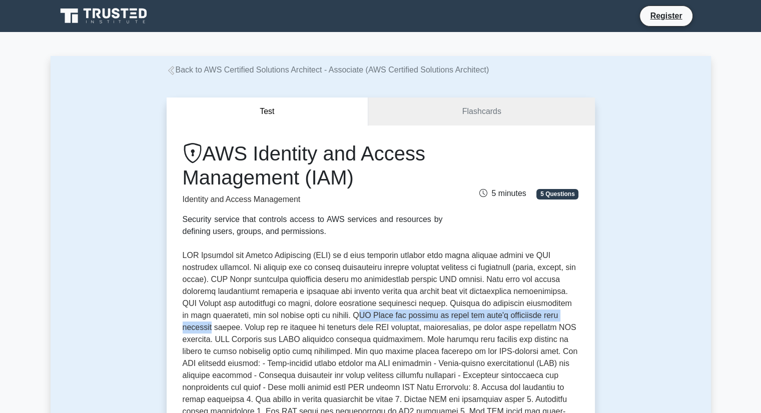
drag, startPoint x: 355, startPoint y: 312, endPoint x: 581, endPoint y: 321, distance: 226.0
click at [581, 321] on div "AWS Identity and Access Management (IAM) Identity and Access Management Securit…" at bounding box center [381, 368] width 428 height 484
drag, startPoint x: 537, startPoint y: 321, endPoint x: 528, endPoint y: 321, distance: 9.0
click at [537, 321] on p at bounding box center [381, 358] width 396 height 216
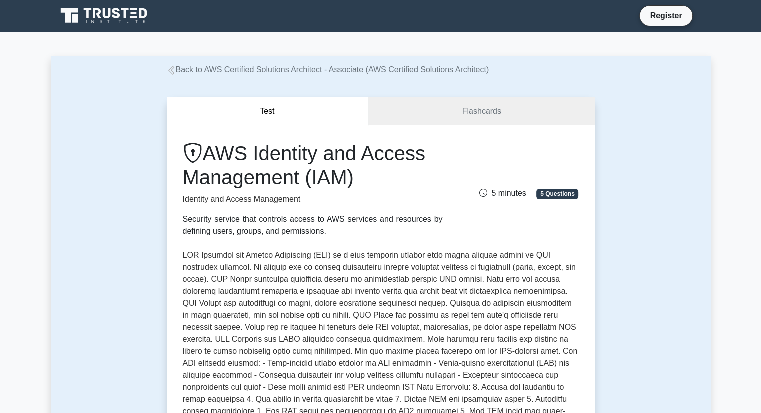
click at [194, 329] on p at bounding box center [381, 358] width 396 height 216
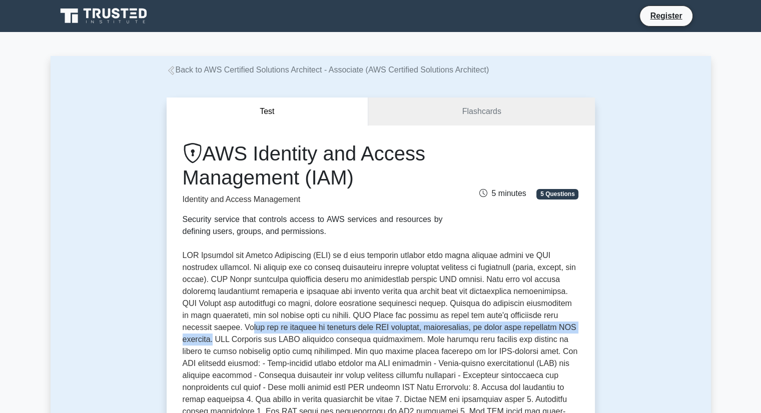
drag, startPoint x: 218, startPoint y: 328, endPoint x: 577, endPoint y: 332, distance: 358.9
click at [577, 332] on p at bounding box center [381, 358] width 396 height 216
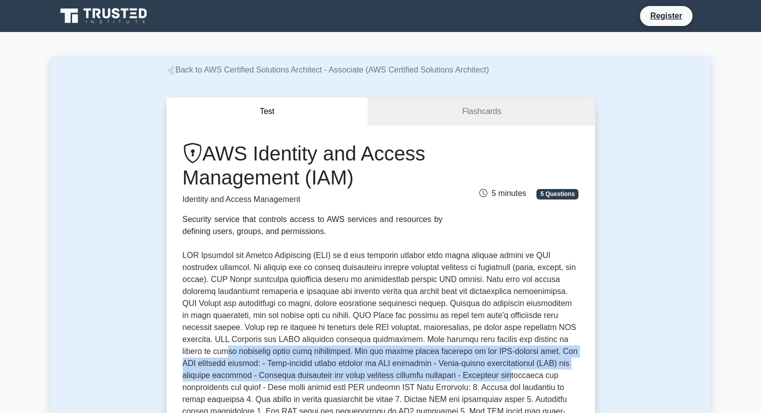
drag, startPoint x: 196, startPoint y: 347, endPoint x: 507, endPoint y: 371, distance: 311.3
click at [507, 371] on p at bounding box center [381, 358] width 396 height 216
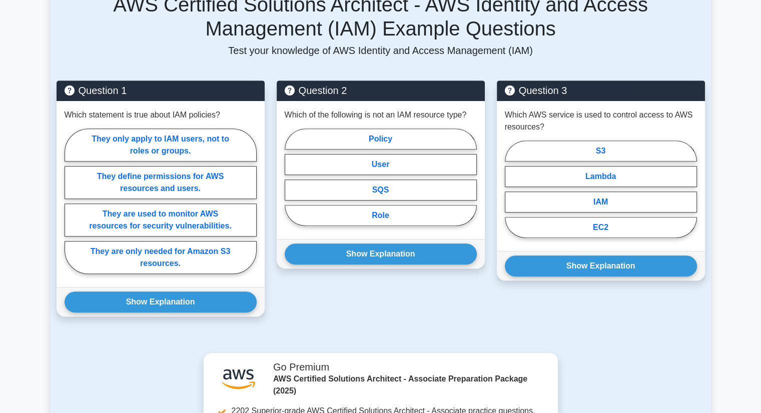
scroll to position [651, 0]
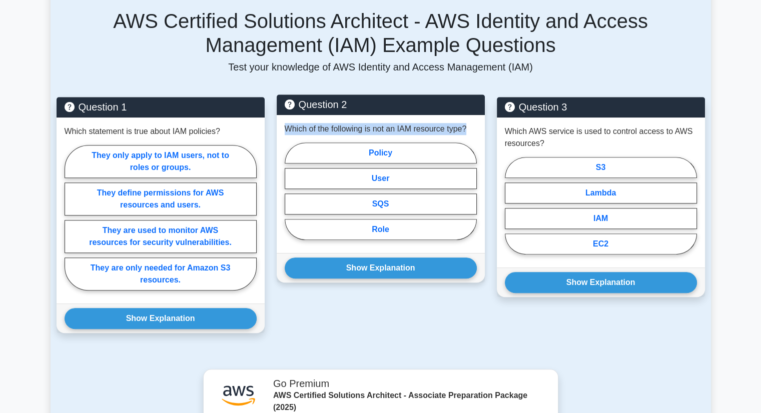
drag, startPoint x: 285, startPoint y: 116, endPoint x: 471, endPoint y: 123, distance: 185.3
click at [471, 122] on div "Which of the following is not an IAM resource type? Policy User SQS Role" at bounding box center [381, 184] width 208 height 138
click at [298, 123] on p "Which of the following is not an IAM resource type?" at bounding box center [376, 129] width 182 height 12
drag, startPoint x: 272, startPoint y: 115, endPoint x: 472, endPoint y: 130, distance: 200.8
click at [472, 130] on div "Question 2 Which of the following is not an IAM resource type? Policy User SQS …" at bounding box center [381, 221] width 220 height 248
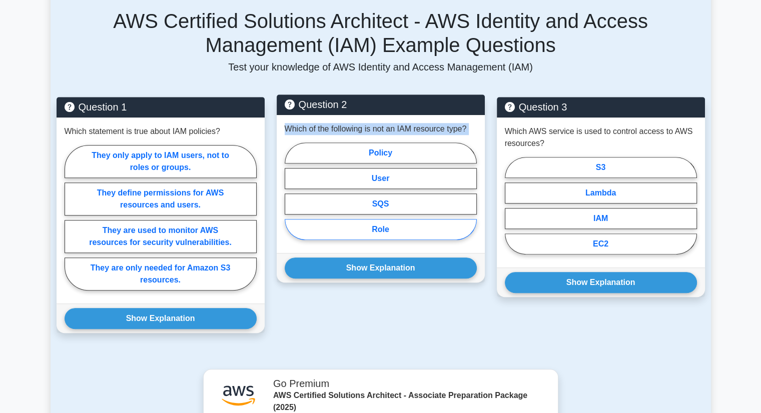
click at [382, 219] on label "Role" at bounding box center [381, 229] width 192 height 21
click at [291, 198] on input "Role" at bounding box center [288, 194] width 7 height 7
radio input "true"
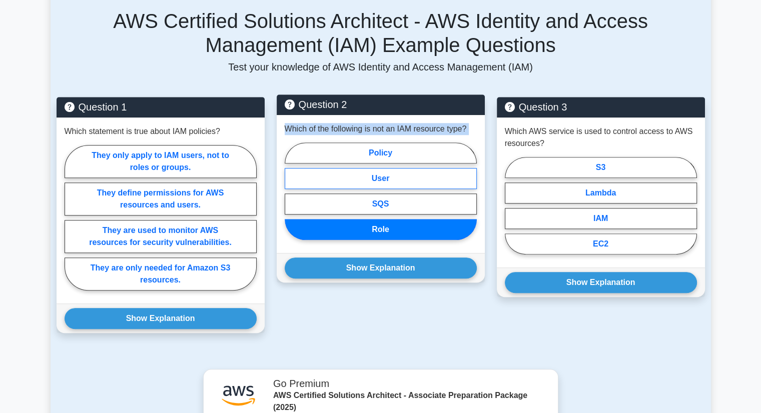
click at [392, 168] on label "User" at bounding box center [381, 178] width 192 height 21
click at [291, 191] on input "User" at bounding box center [288, 194] width 7 height 7
radio input "true"
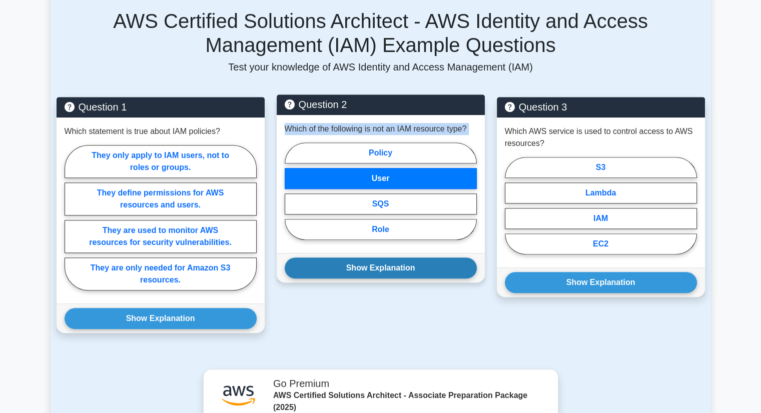
click at [396, 258] on button "Show Explanation" at bounding box center [381, 268] width 192 height 21
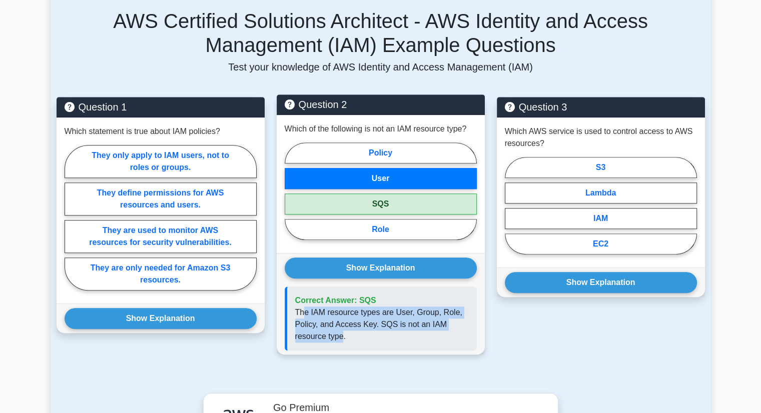
drag, startPoint x: 308, startPoint y: 303, endPoint x: 342, endPoint y: 331, distance: 44.1
click at [342, 331] on div "Correct Answer: SQS The IAM resource types are User, Group, Role, Policy, and A…" at bounding box center [381, 319] width 192 height 64
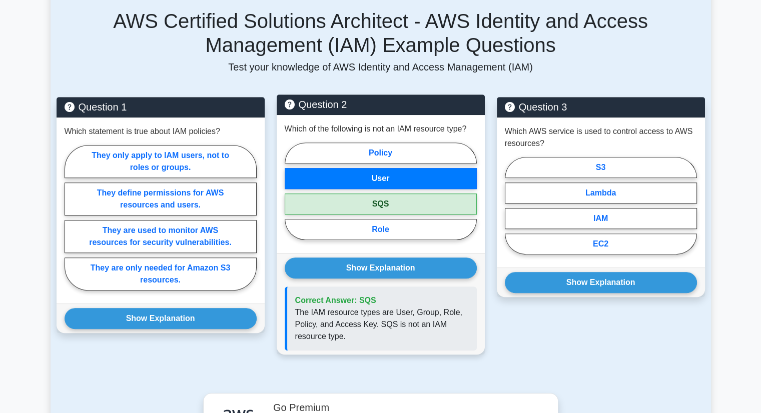
click at [376, 319] on p "The IAM resource types are User, Group, Role, Policy, and Access Key. SQS is no…" at bounding box center [382, 325] width 174 height 36
click at [391, 168] on label "User" at bounding box center [381, 178] width 192 height 21
click at [291, 191] on input "User" at bounding box center [288, 194] width 7 height 7
click at [393, 194] on label "SQS" at bounding box center [381, 204] width 192 height 21
click at [291, 191] on input "SQS" at bounding box center [288, 194] width 7 height 7
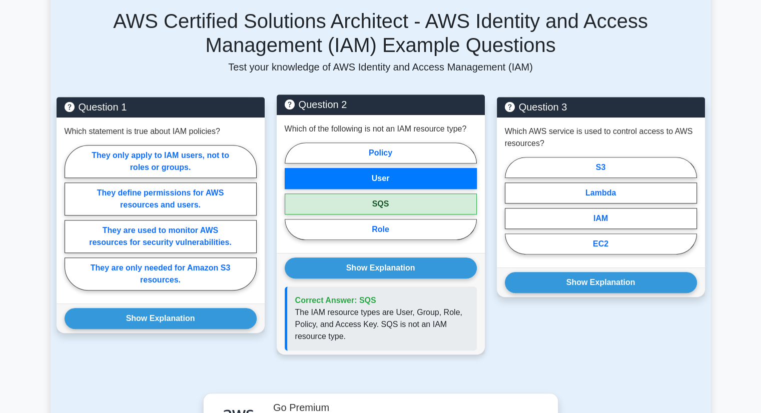
radio input "true"
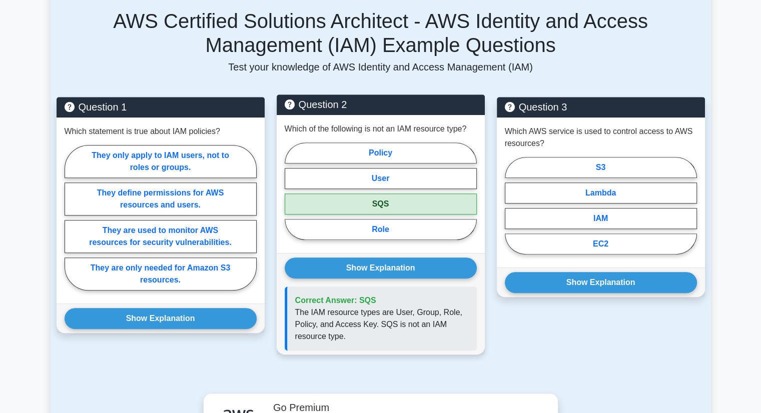
click at [409, 195] on label "SQS" at bounding box center [381, 204] width 192 height 21
click at [291, 195] on input "SQS" at bounding box center [288, 194] width 7 height 7
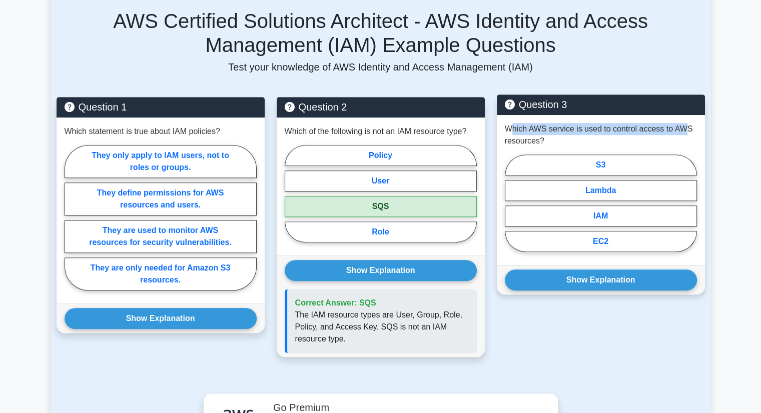
drag, startPoint x: 509, startPoint y: 116, endPoint x: 684, endPoint y: 122, distance: 175.3
click at [684, 123] on p "Which AWS service is used to control access to AWS resources?" at bounding box center [601, 135] width 192 height 24
click at [569, 133] on p "Which AWS service is used to control access to AWS resources?" at bounding box center [601, 135] width 192 height 24
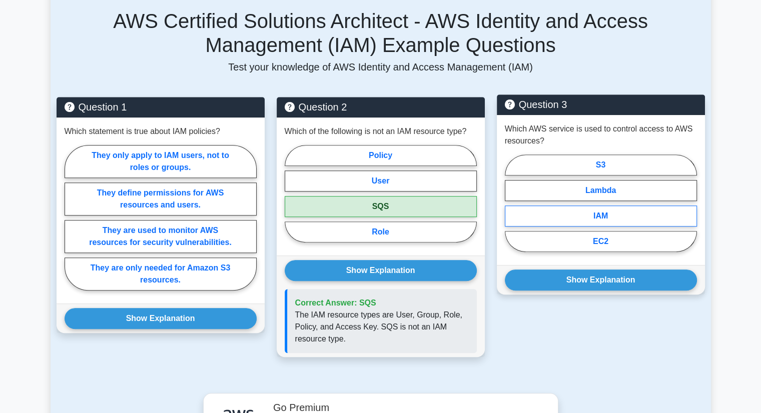
click at [618, 206] on label "IAM" at bounding box center [601, 216] width 192 height 21
click at [512, 203] on input "IAM" at bounding box center [508, 206] width 7 height 7
radio input "true"
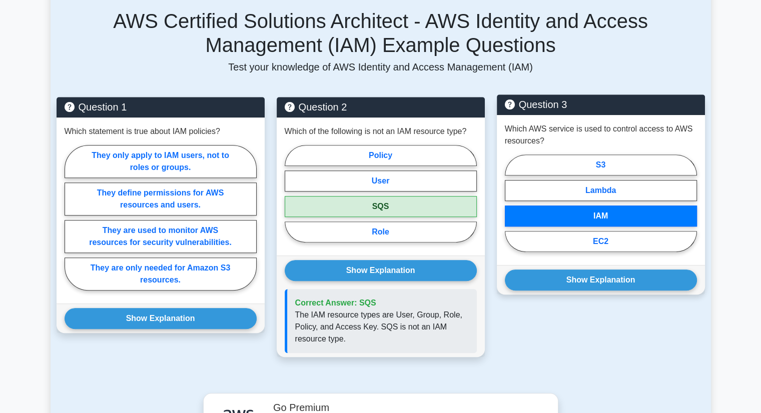
click at [618, 206] on label "IAM" at bounding box center [601, 216] width 192 height 21
click at [512, 203] on input "IAM" at bounding box center [508, 206] width 7 height 7
